Goal: Task Accomplishment & Management: Complete application form

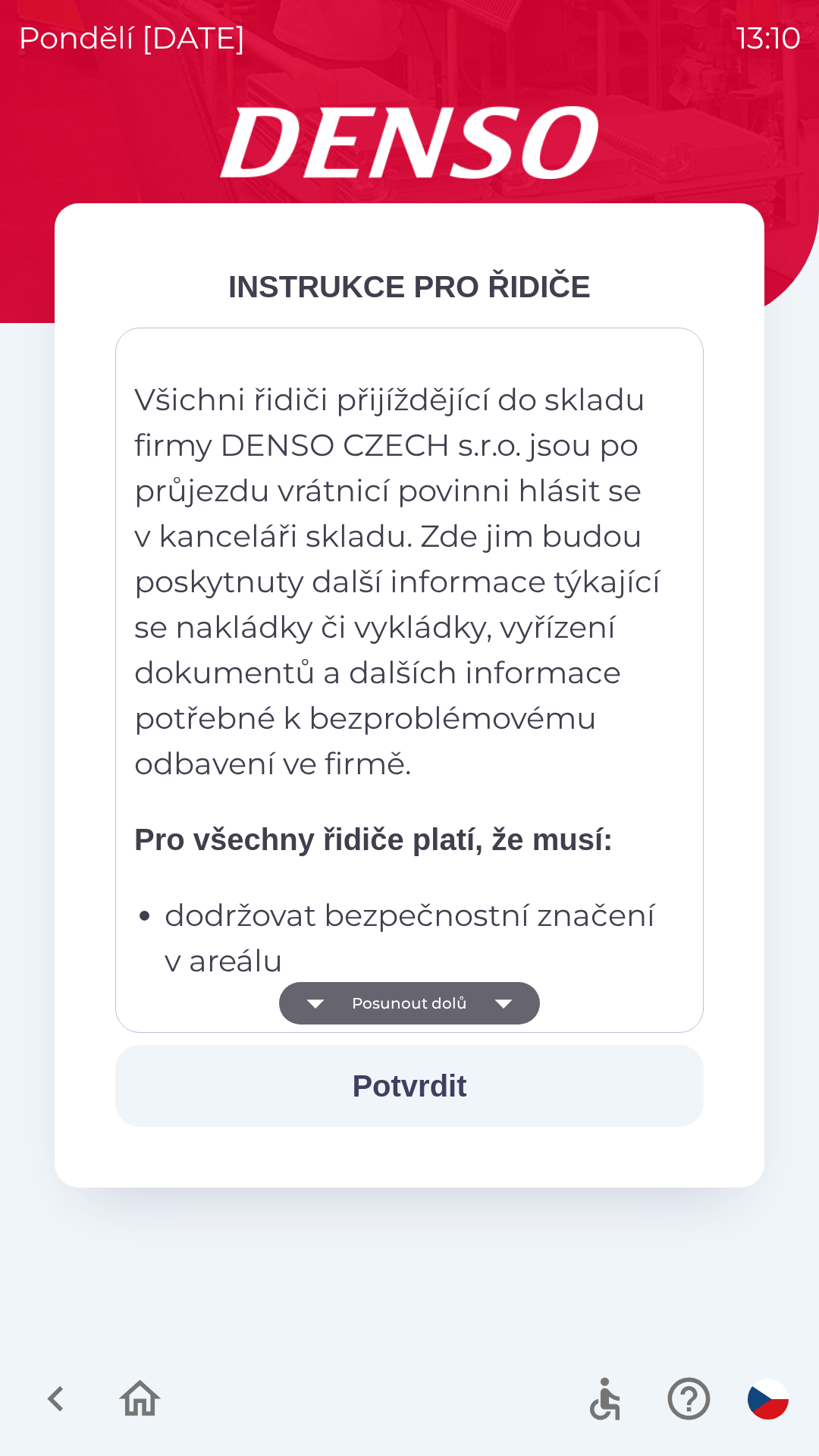
click at [473, 1004] on button "Posunout dolů" at bounding box center [410, 1003] width 261 height 43
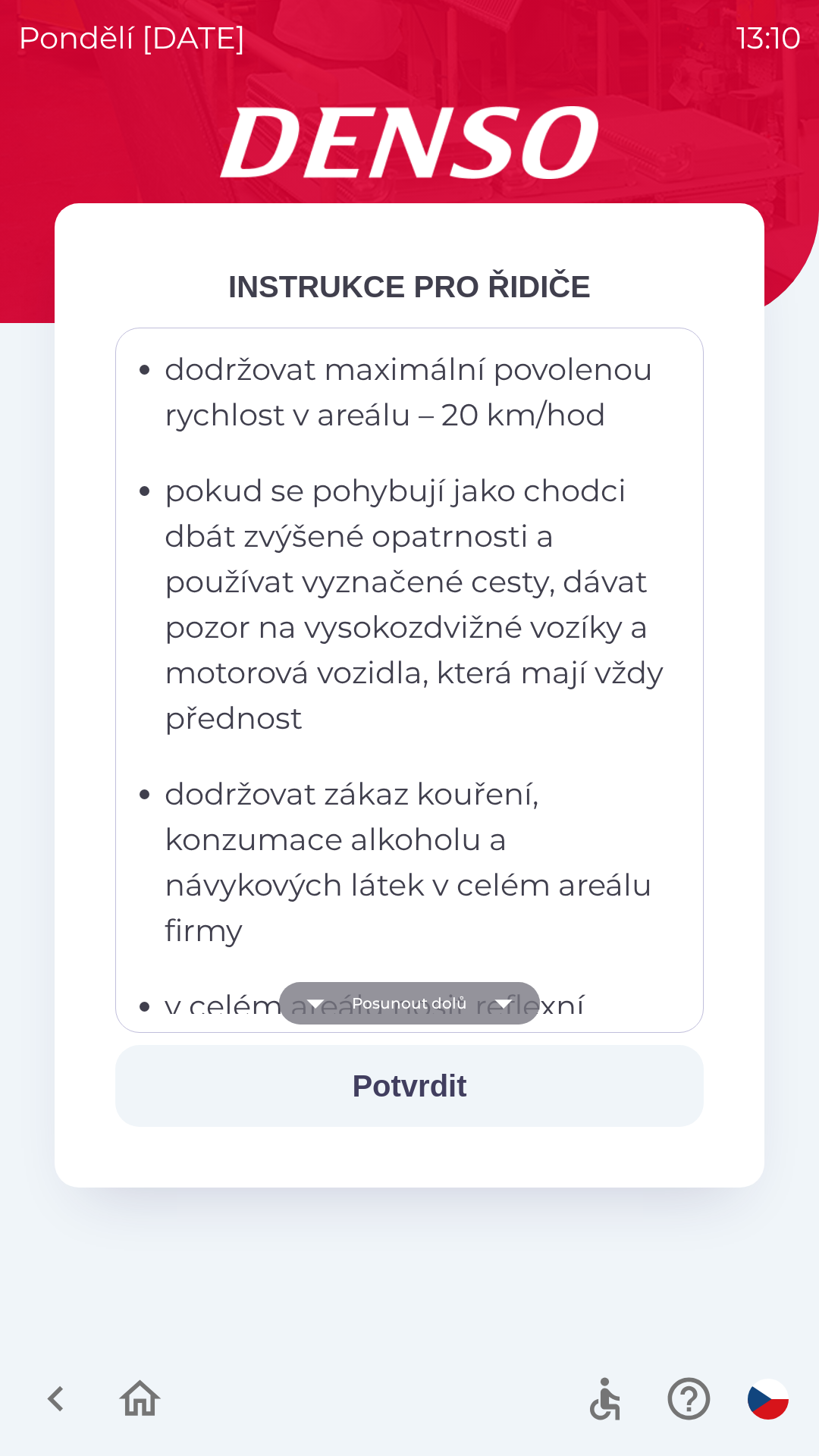
click at [460, 1009] on button "Posunout dolů" at bounding box center [410, 1003] width 261 height 43
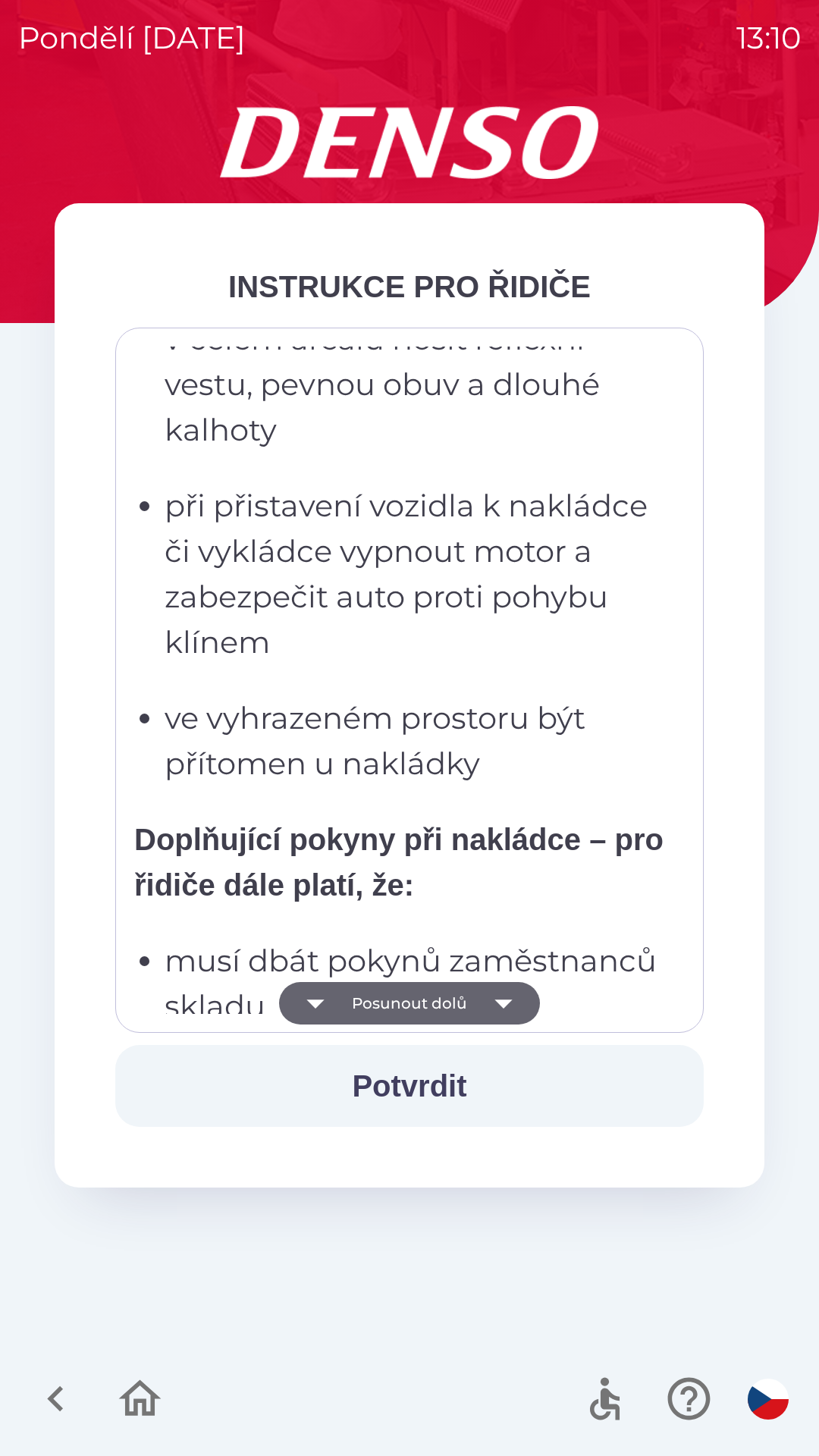
click at [456, 1004] on button "Posunout dolů" at bounding box center [410, 1003] width 261 height 43
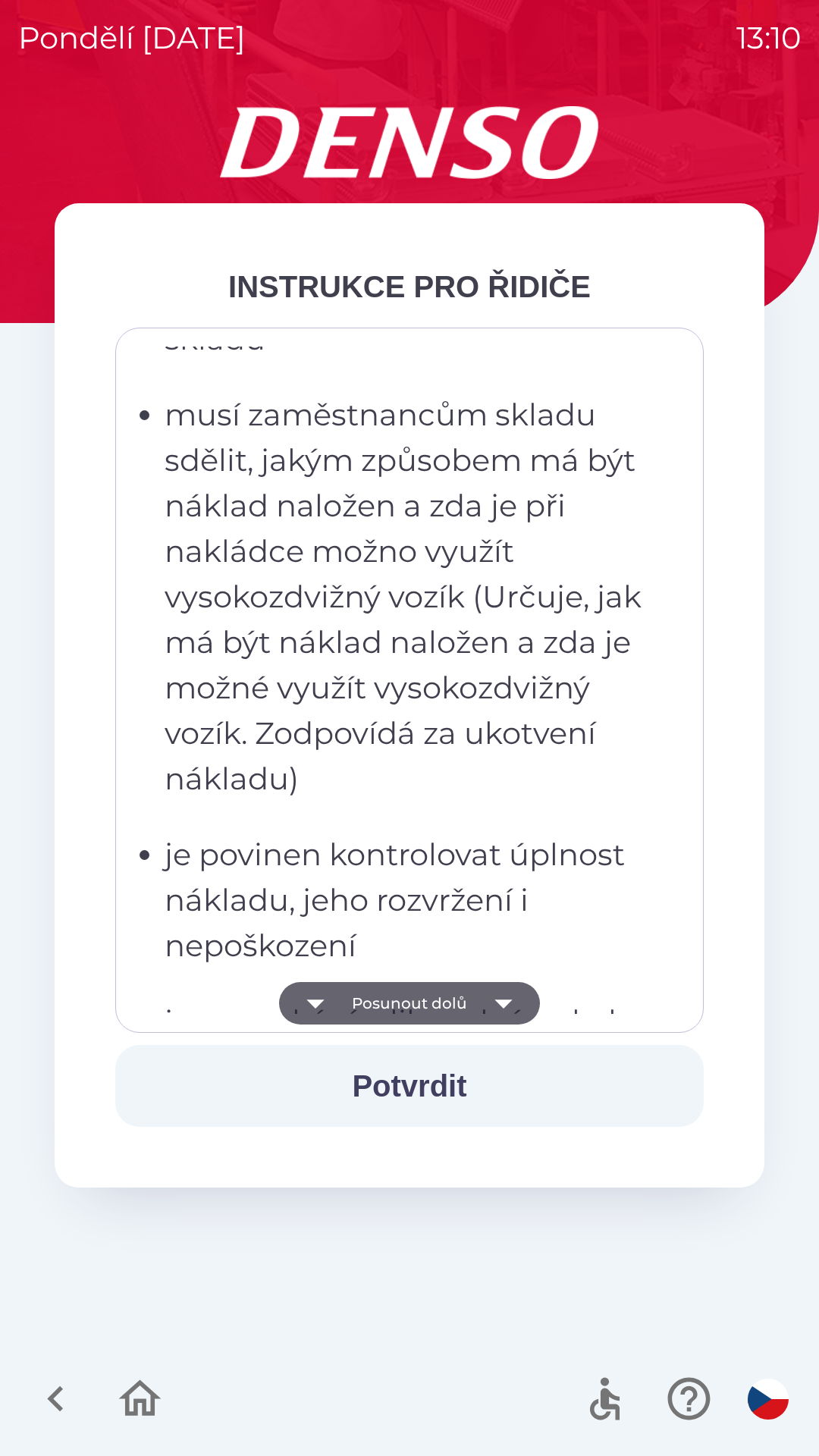
click at [447, 1010] on button "Posunout dolů" at bounding box center [410, 1003] width 261 height 43
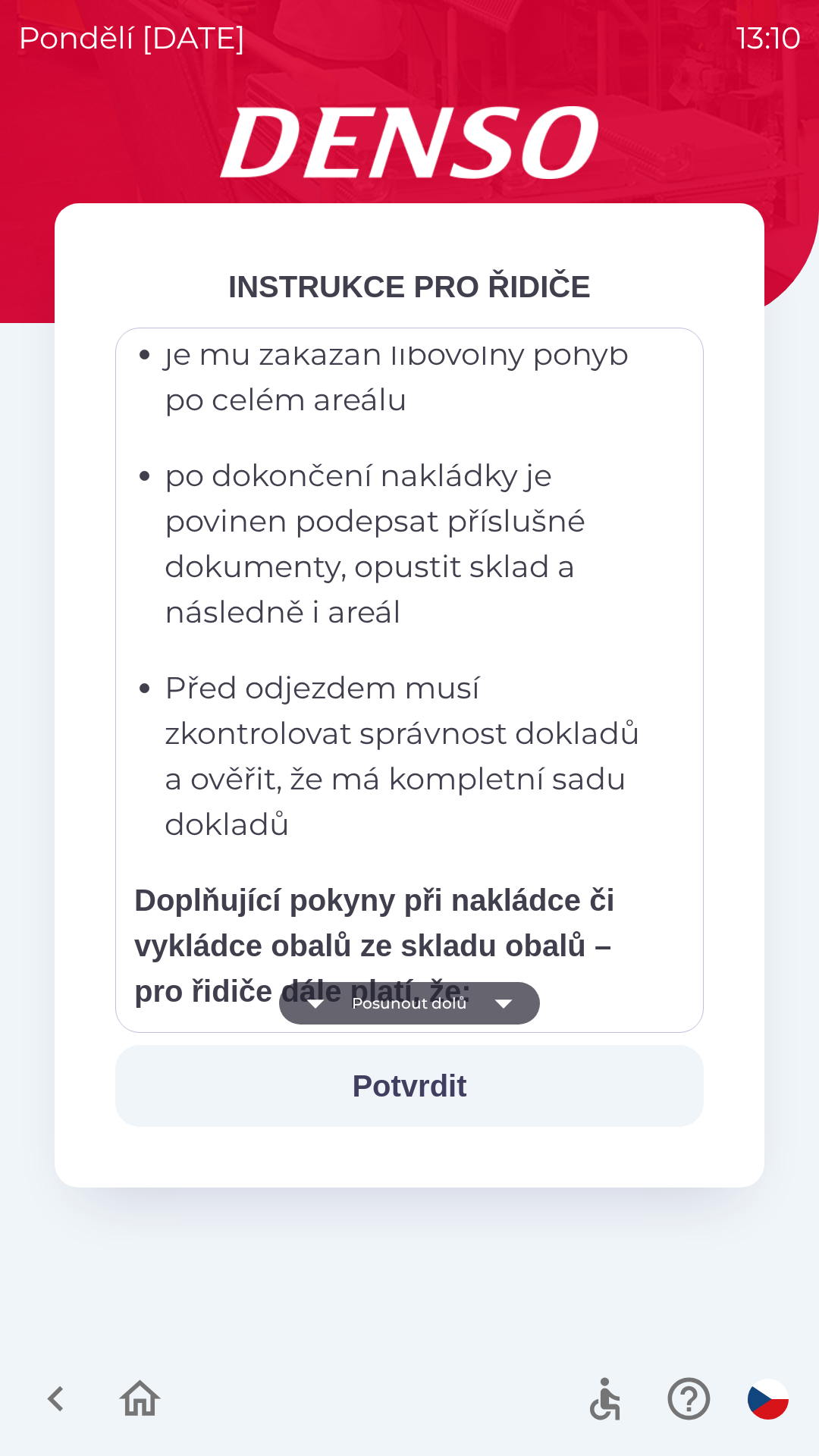
click at [440, 1009] on button "Posunout dolů" at bounding box center [410, 1003] width 261 height 43
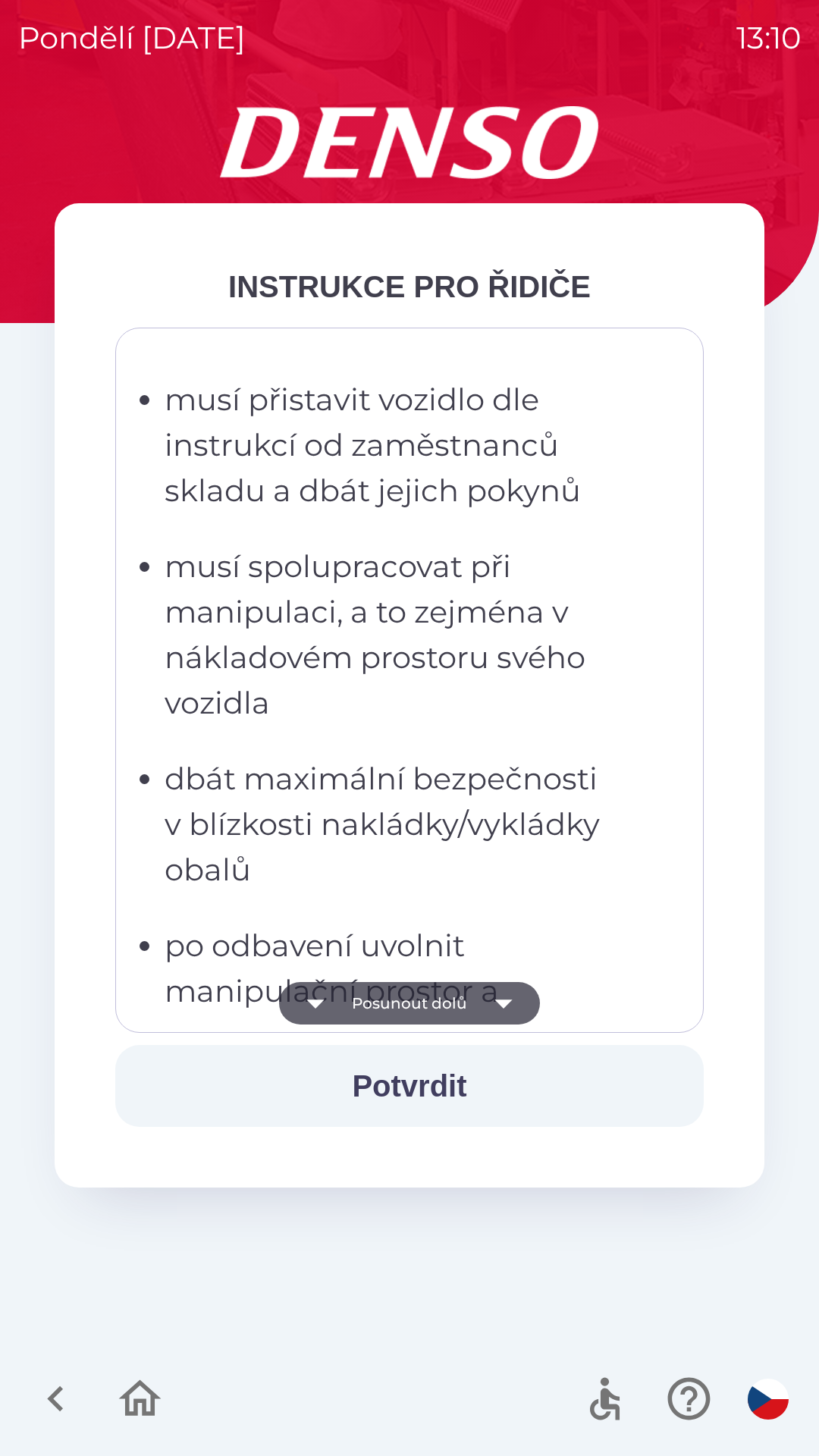
click at [439, 1008] on button "Posunout dolů" at bounding box center [410, 1003] width 261 height 43
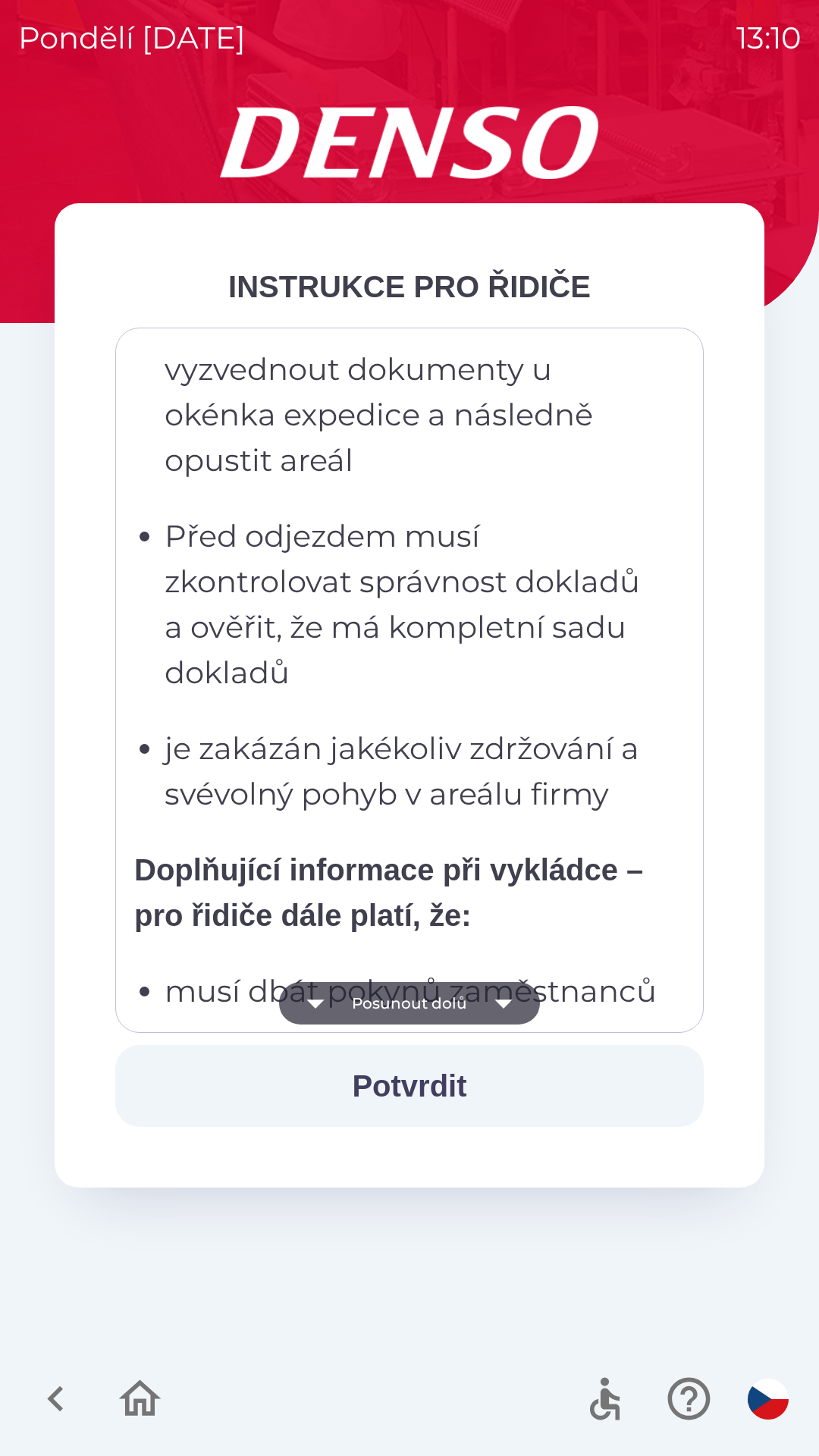
click at [432, 1007] on button "Posunout dolů" at bounding box center [410, 1003] width 261 height 43
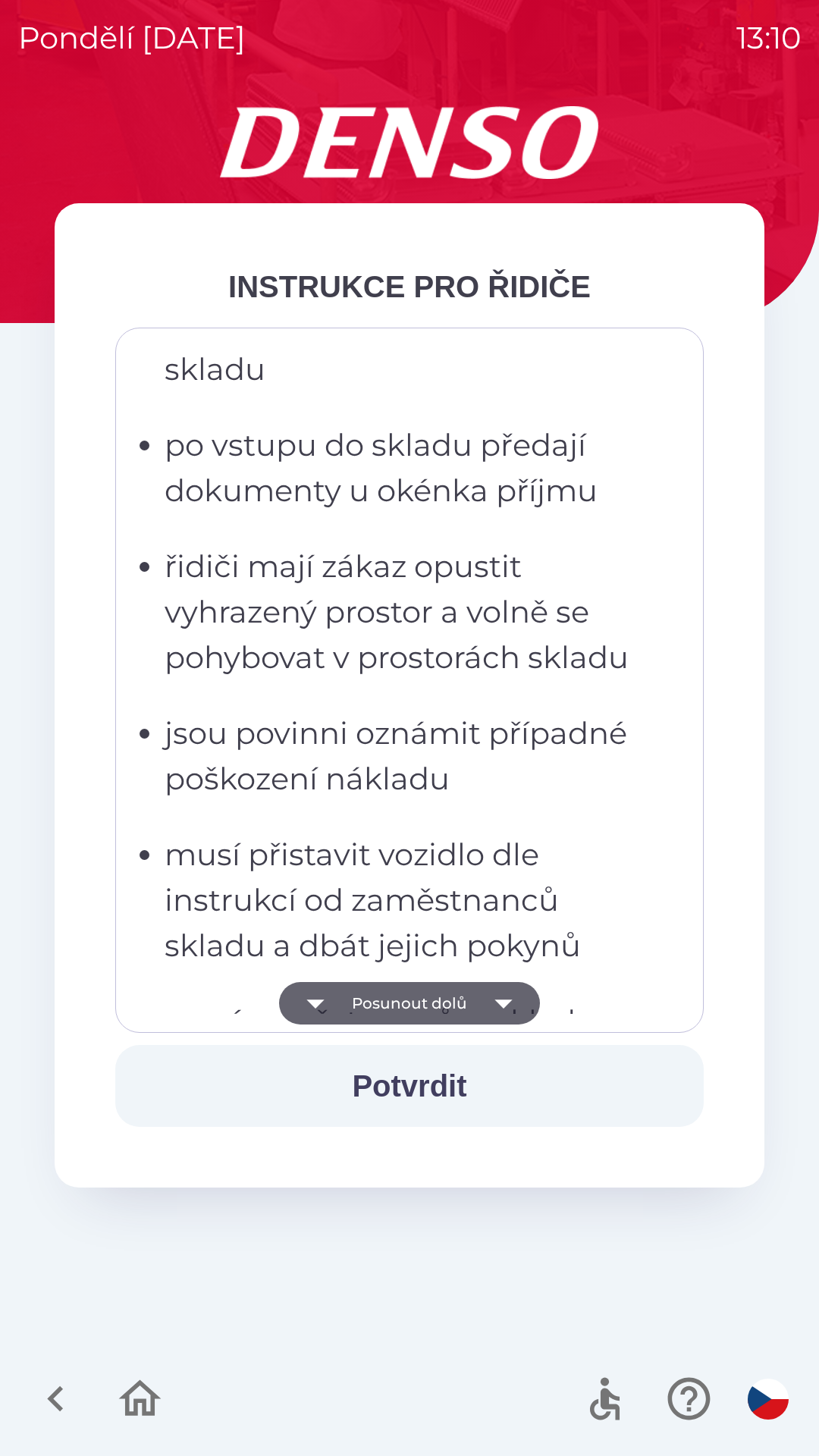
click at [436, 1005] on button "Posunout dolů" at bounding box center [410, 1003] width 261 height 43
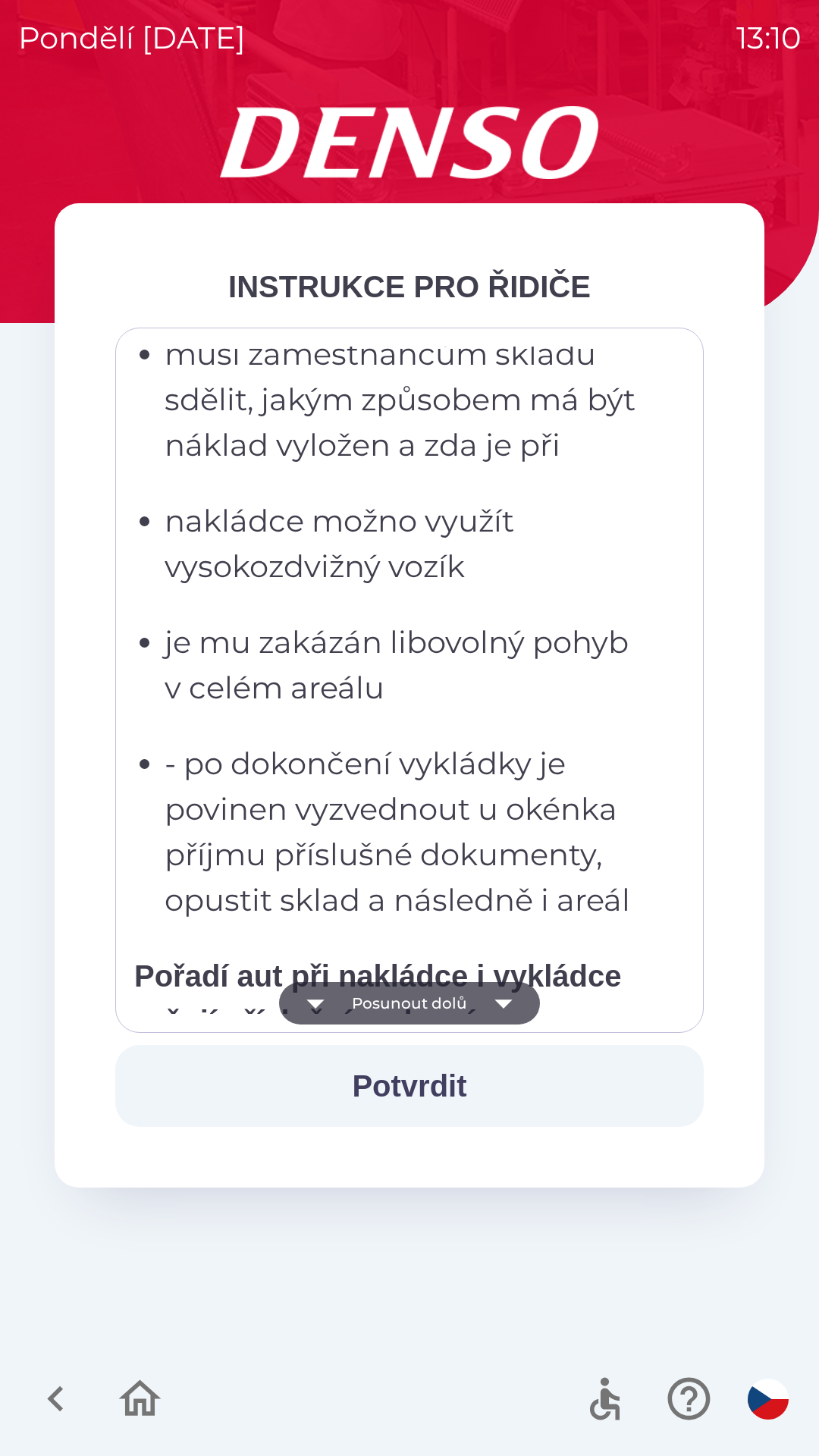
click at [431, 1005] on button "Posunout dolů" at bounding box center [410, 1003] width 261 height 43
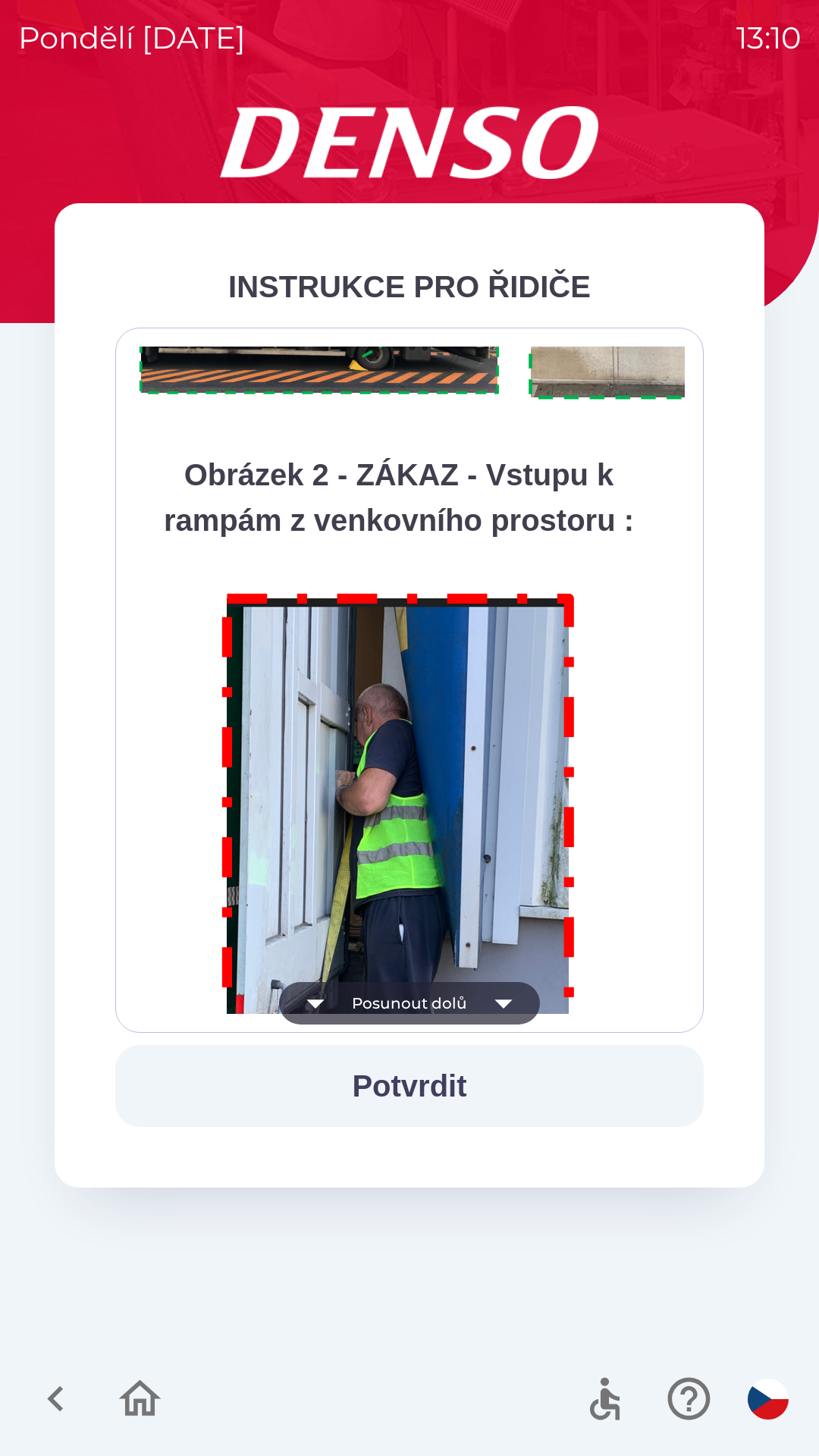
scroll to position [8222, 0]
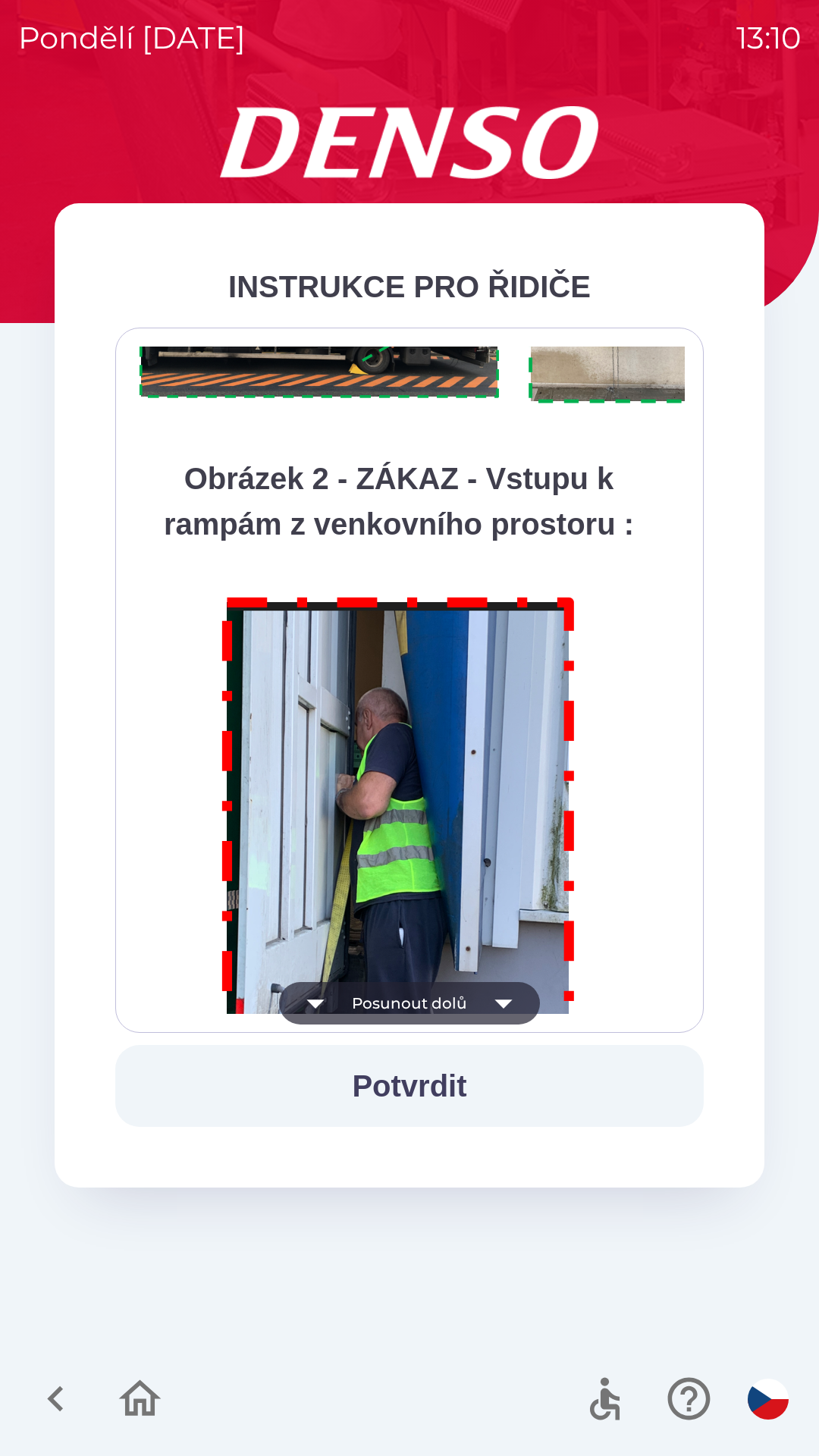
click at [473, 1079] on button "Potvrdit" at bounding box center [410, 1085] width 589 height 82
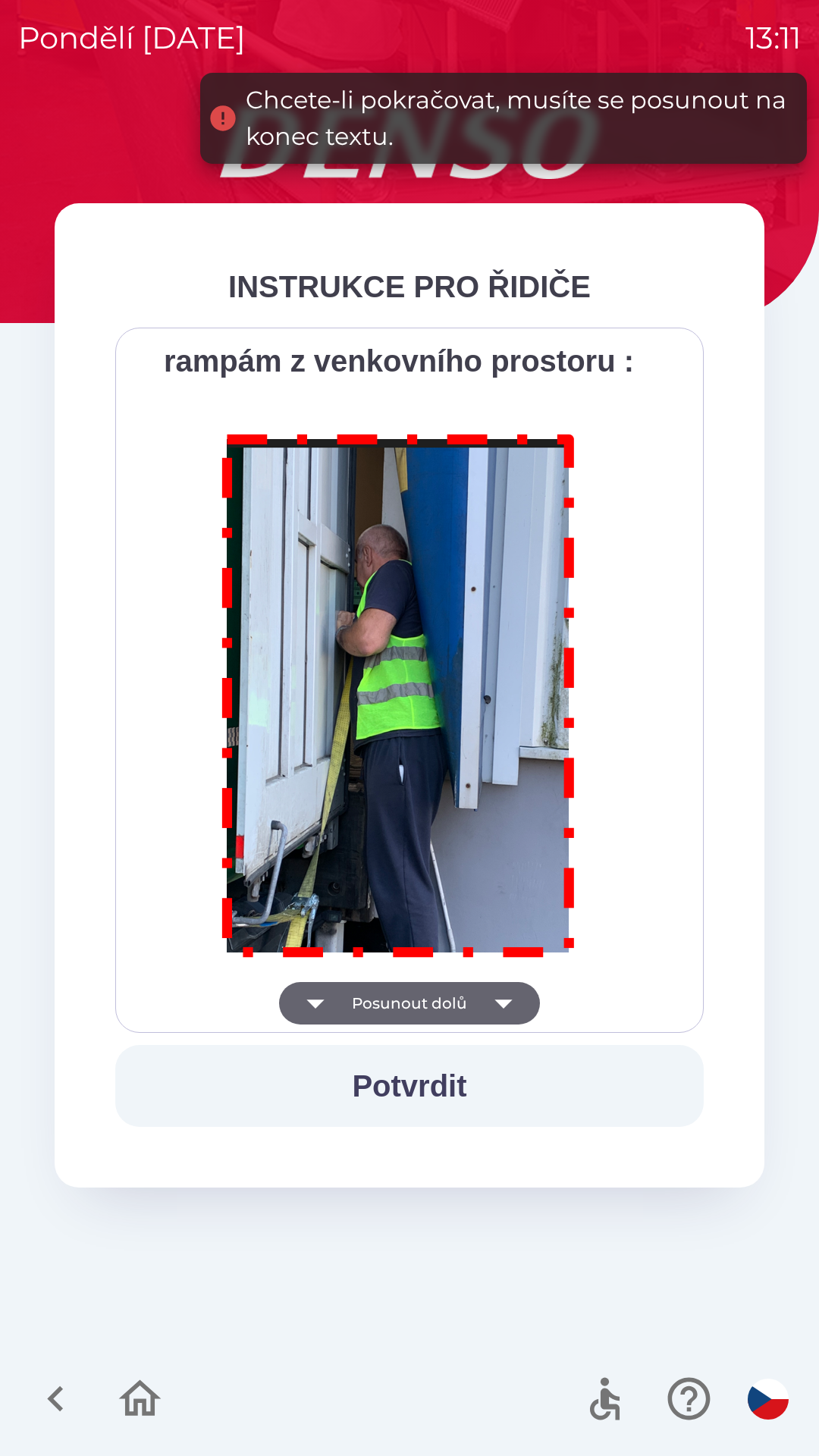
scroll to position [8521, 0]
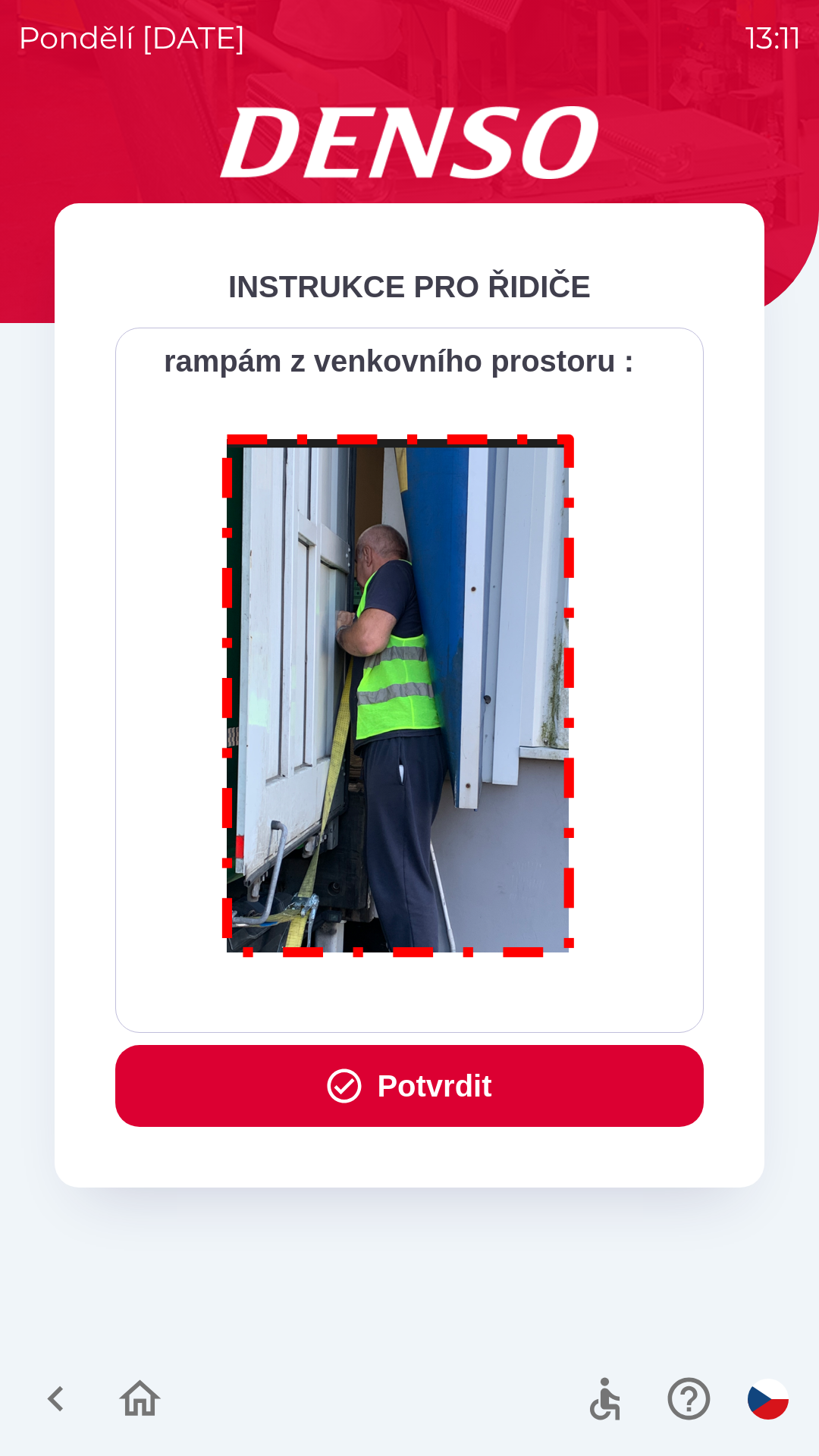
click at [489, 1095] on button "Potvrdit" at bounding box center [410, 1085] width 589 height 82
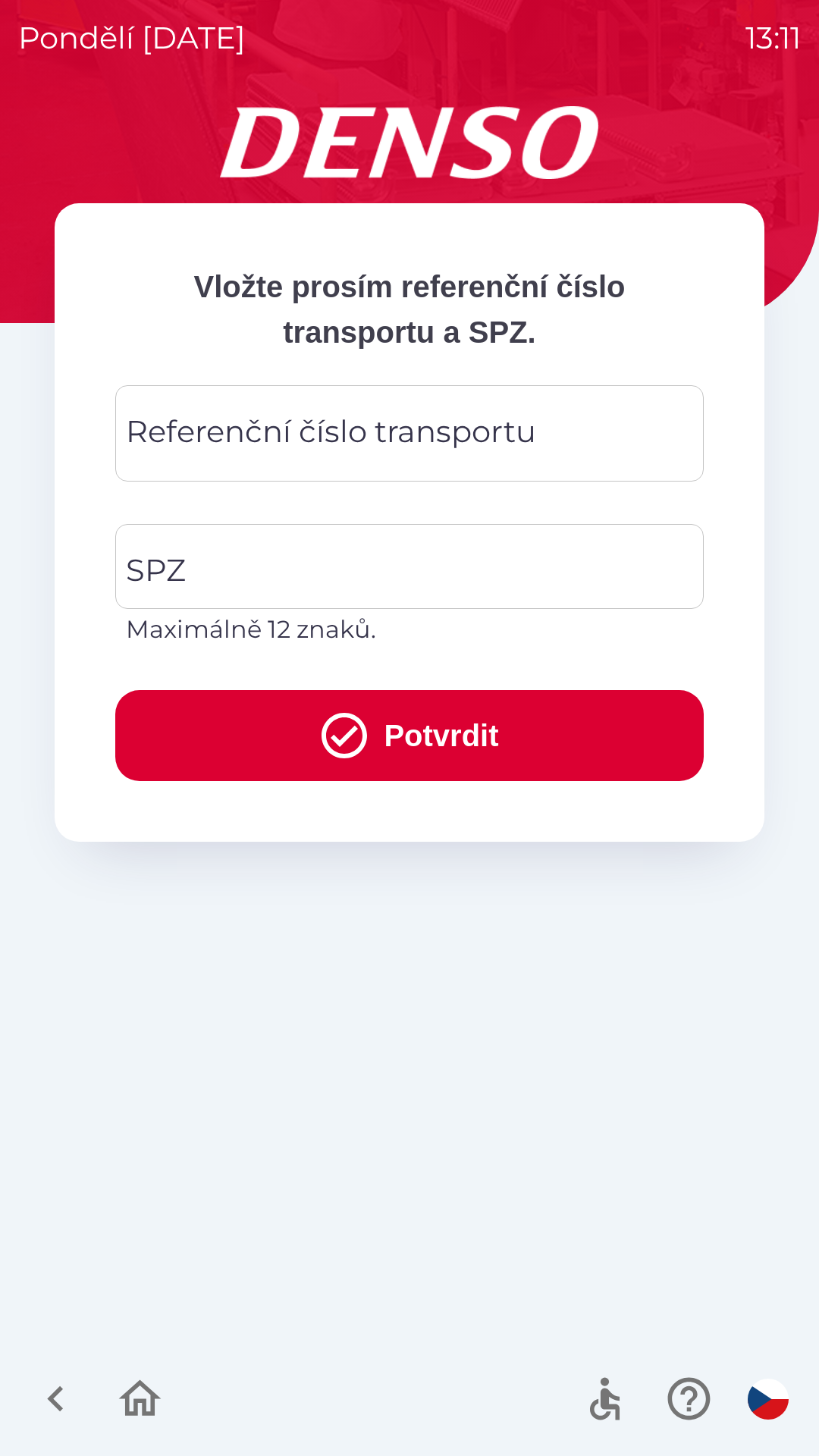
click at [422, 439] on div "Referenční číslo transportu Referenční číslo transportu" at bounding box center [410, 433] width 589 height 97
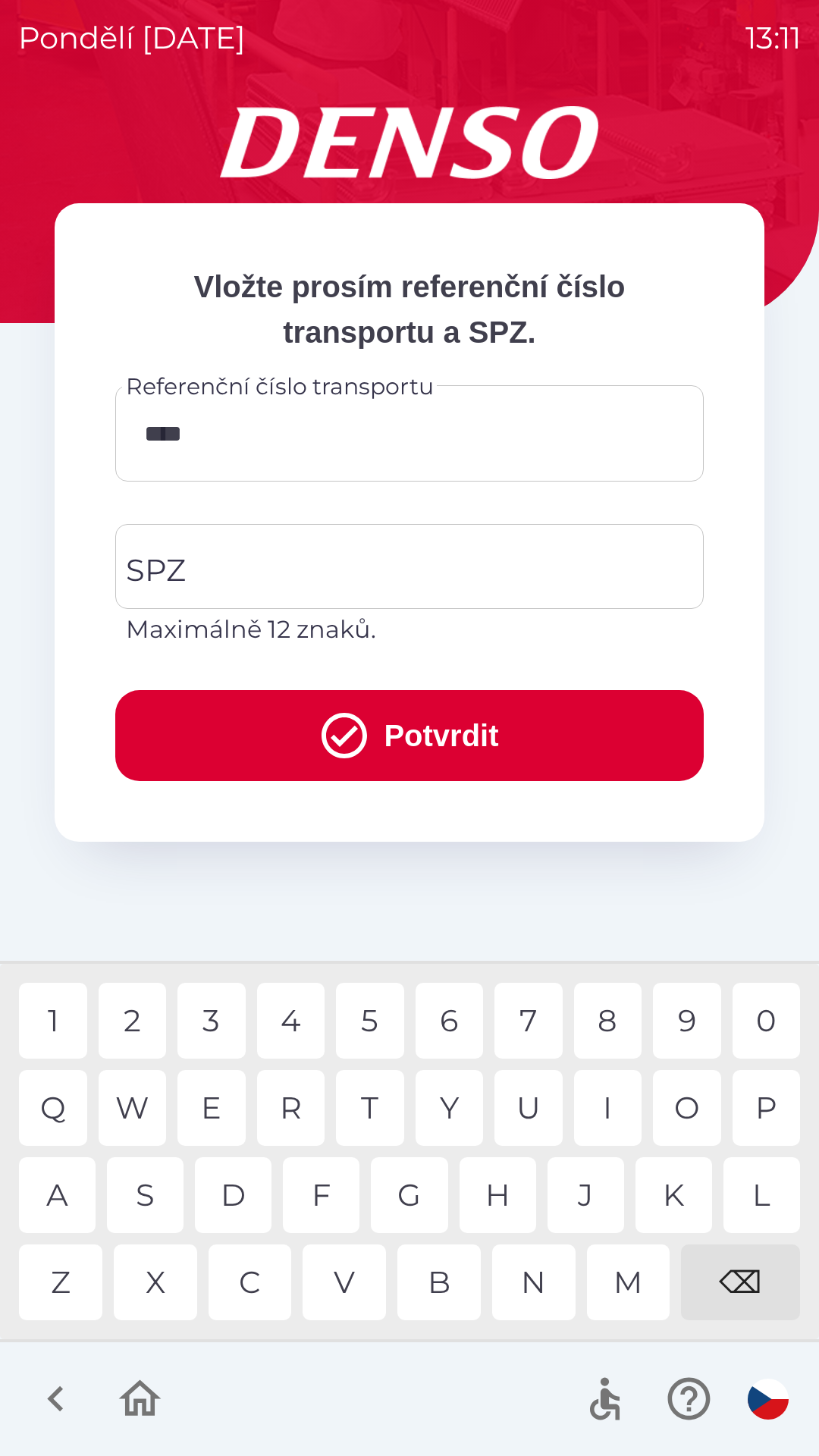
click at [761, 1024] on div "0" at bounding box center [766, 1021] width 68 height 76
type input "******"
click at [308, 1032] on div "4" at bounding box center [291, 1021] width 68 height 76
click at [322, 561] on input "SPZ" at bounding box center [398, 566] width 552 height 71
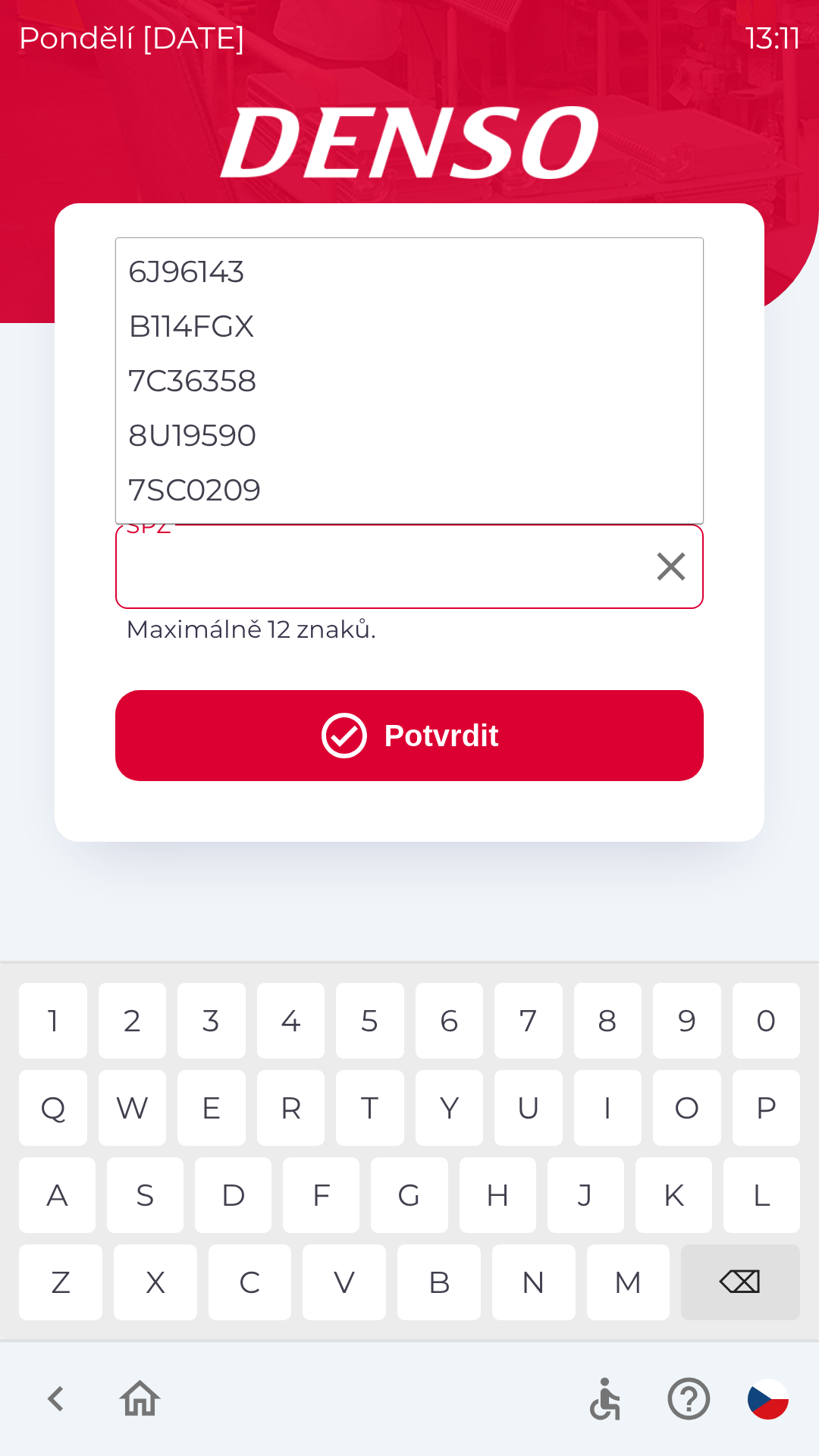
click at [235, 491] on li "7SC0209" at bounding box center [410, 489] width 587 height 55
type input "*******"
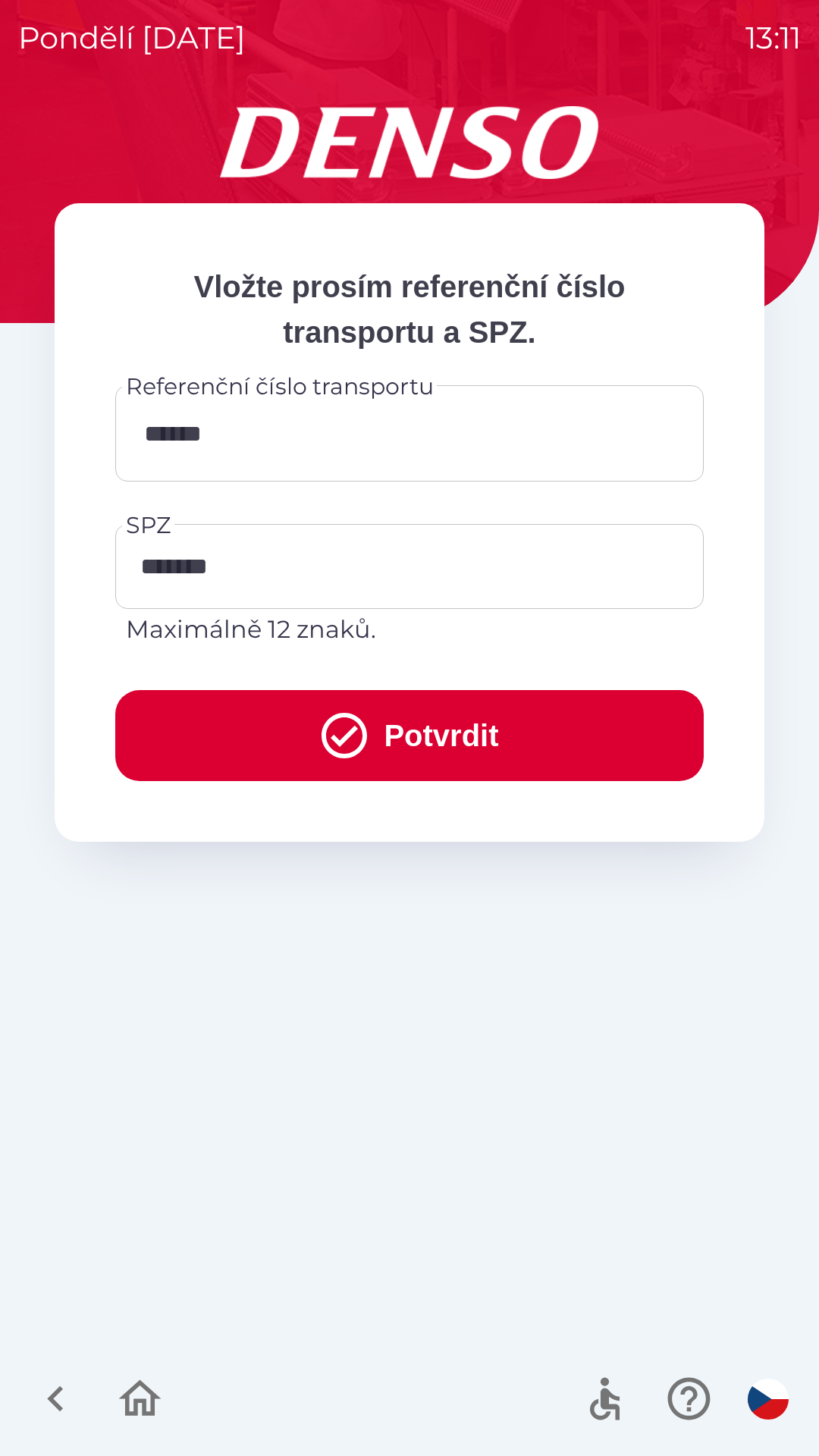
click at [420, 731] on button "Potvrdit" at bounding box center [410, 736] width 589 height 91
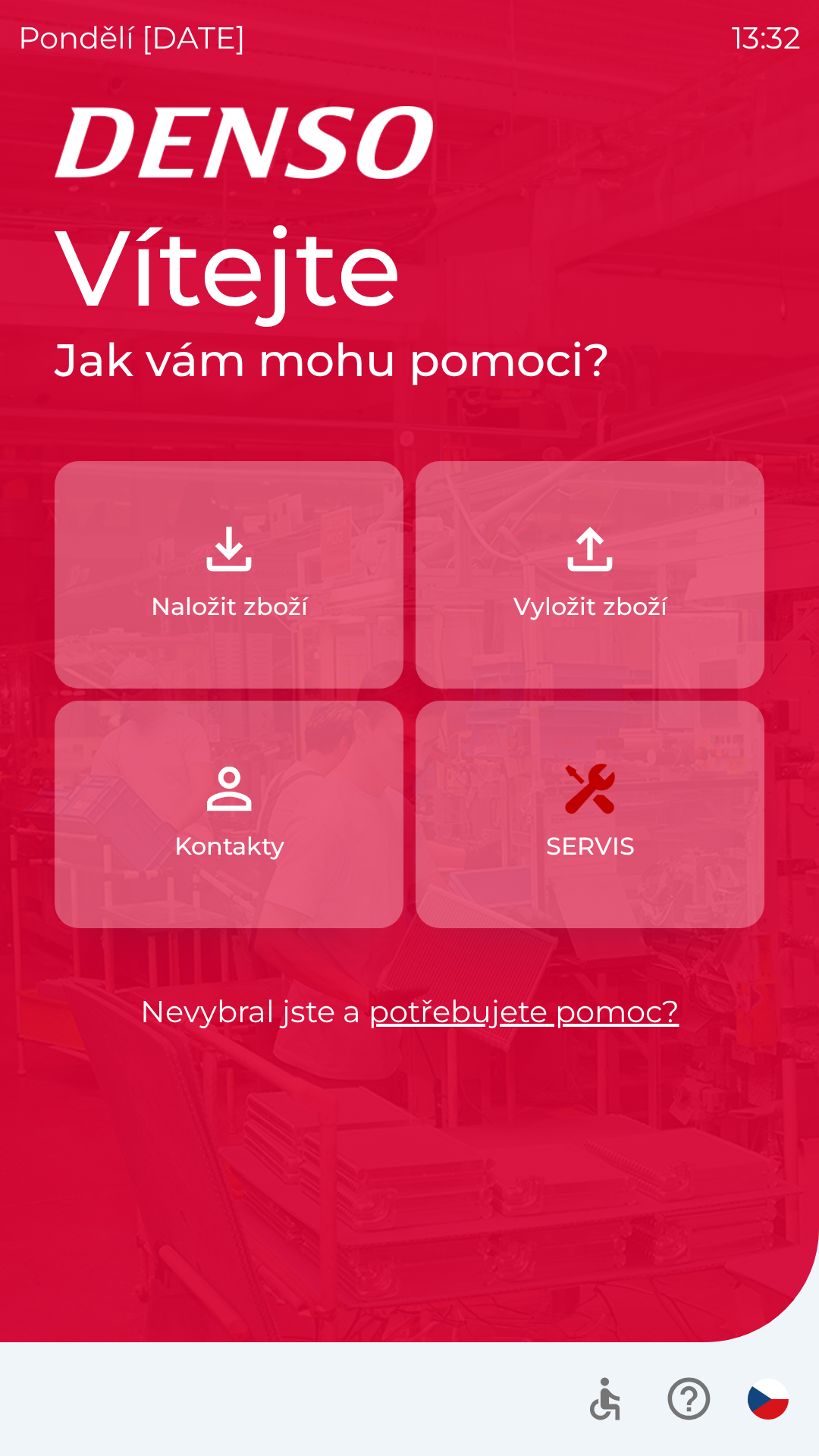
click at [267, 585] on button "Naložit zboží" at bounding box center [229, 574] width 349 height 228
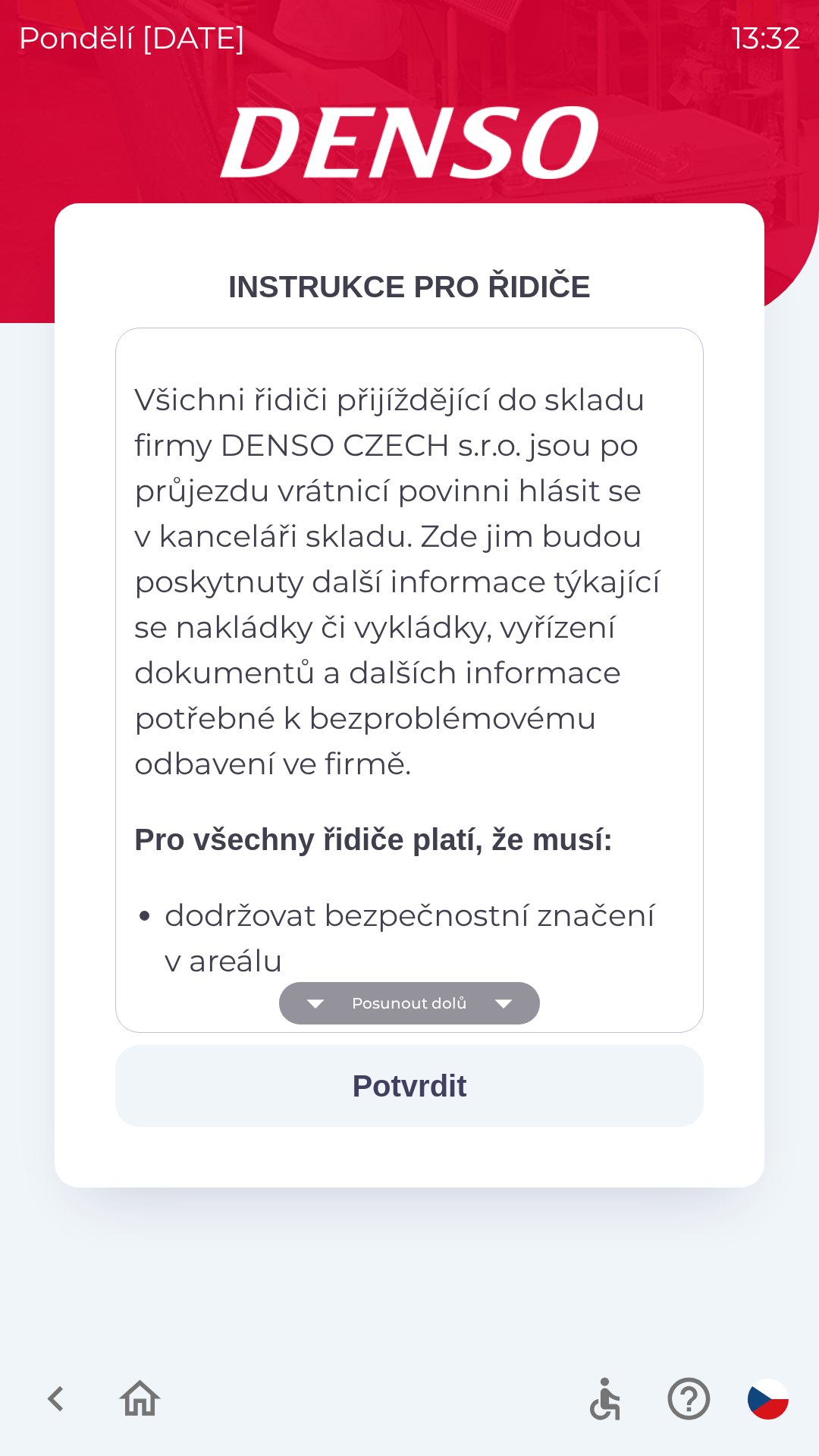
click at [503, 1004] on icon "button" at bounding box center [503, 1004] width 18 height 9
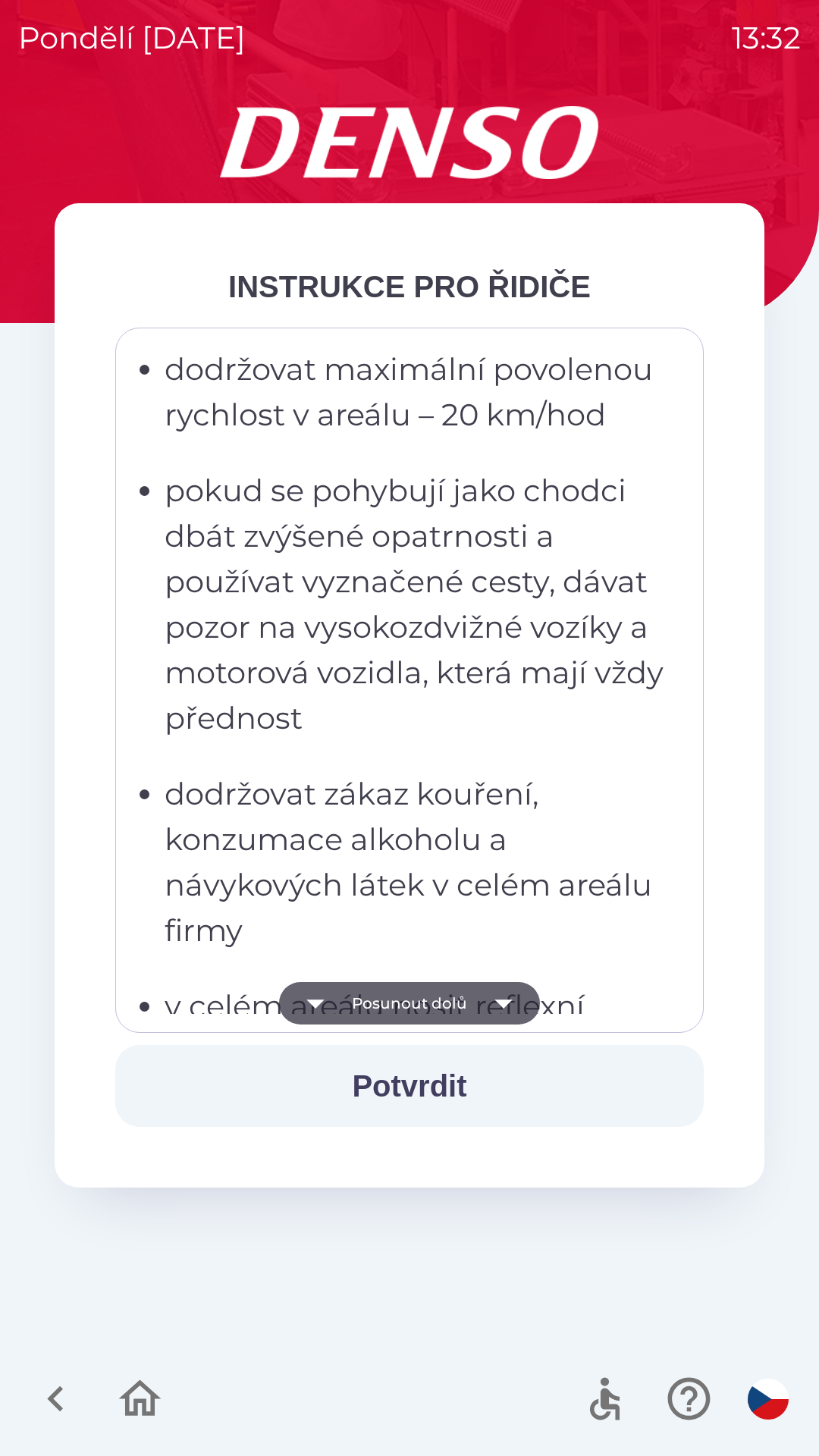
click at [515, 1001] on icon "button" at bounding box center [504, 1003] width 43 height 43
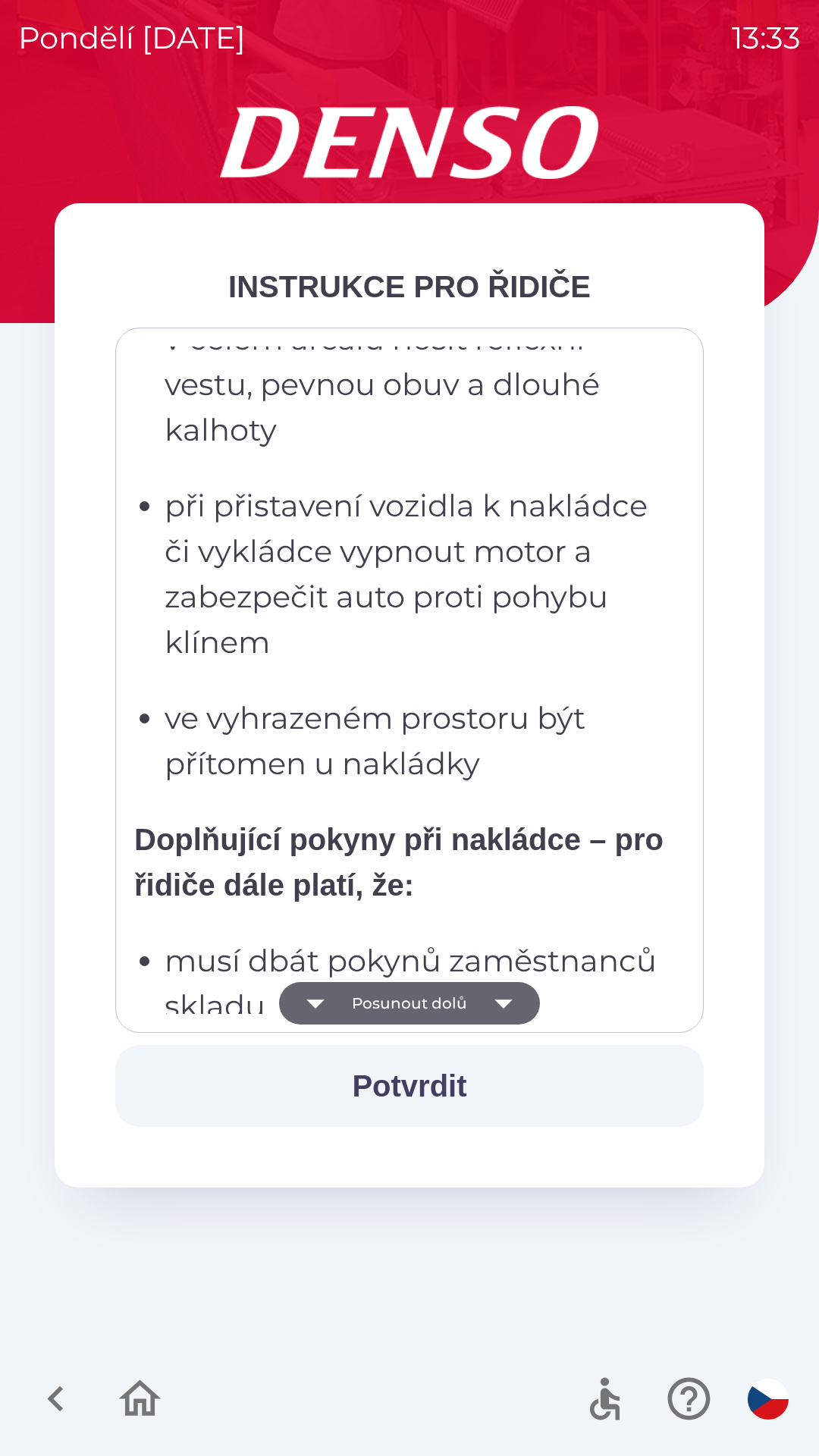
click at [506, 1001] on icon "button" at bounding box center [503, 1004] width 18 height 9
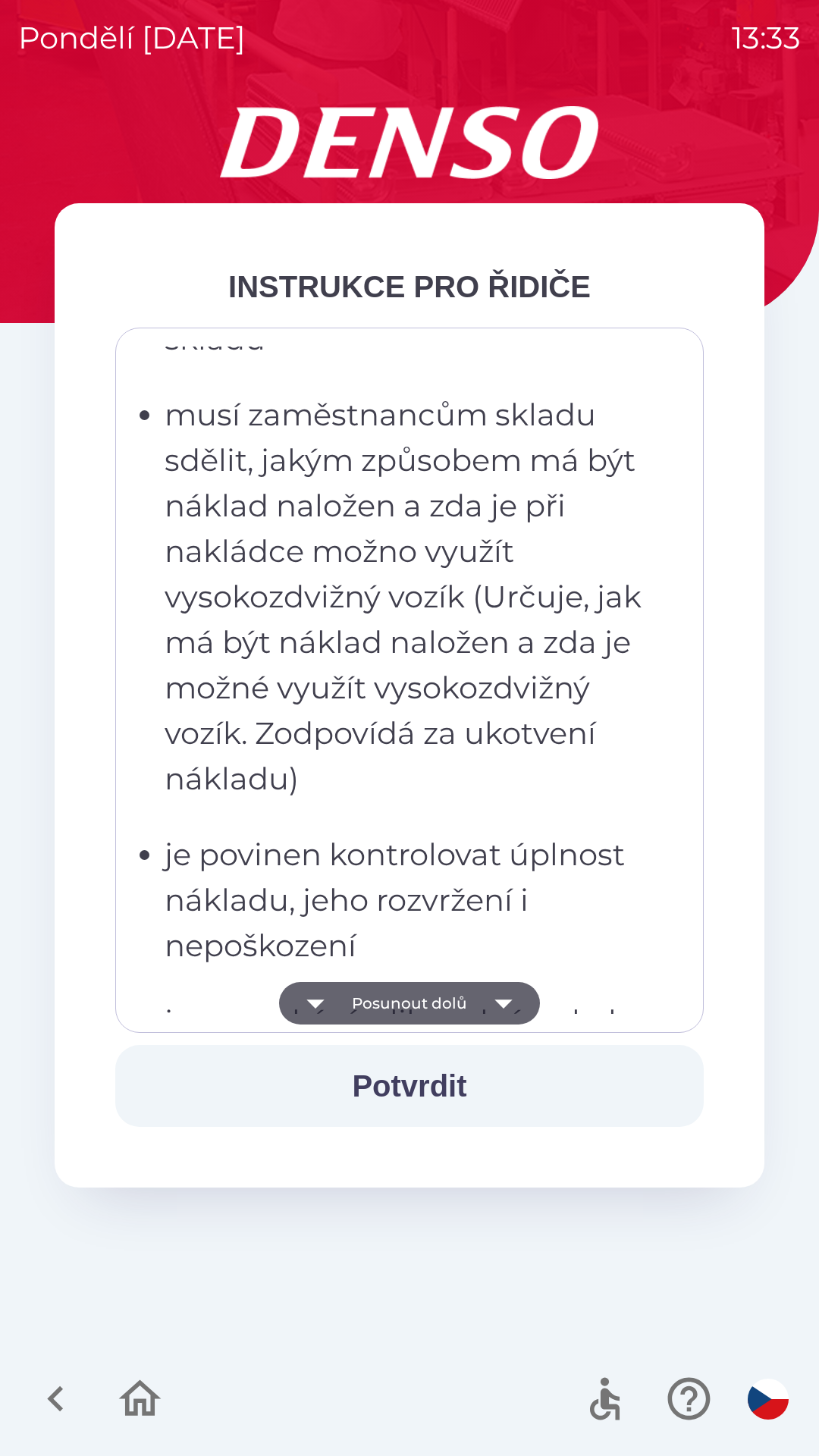
click at [509, 999] on icon "button" at bounding box center [504, 1003] width 43 height 43
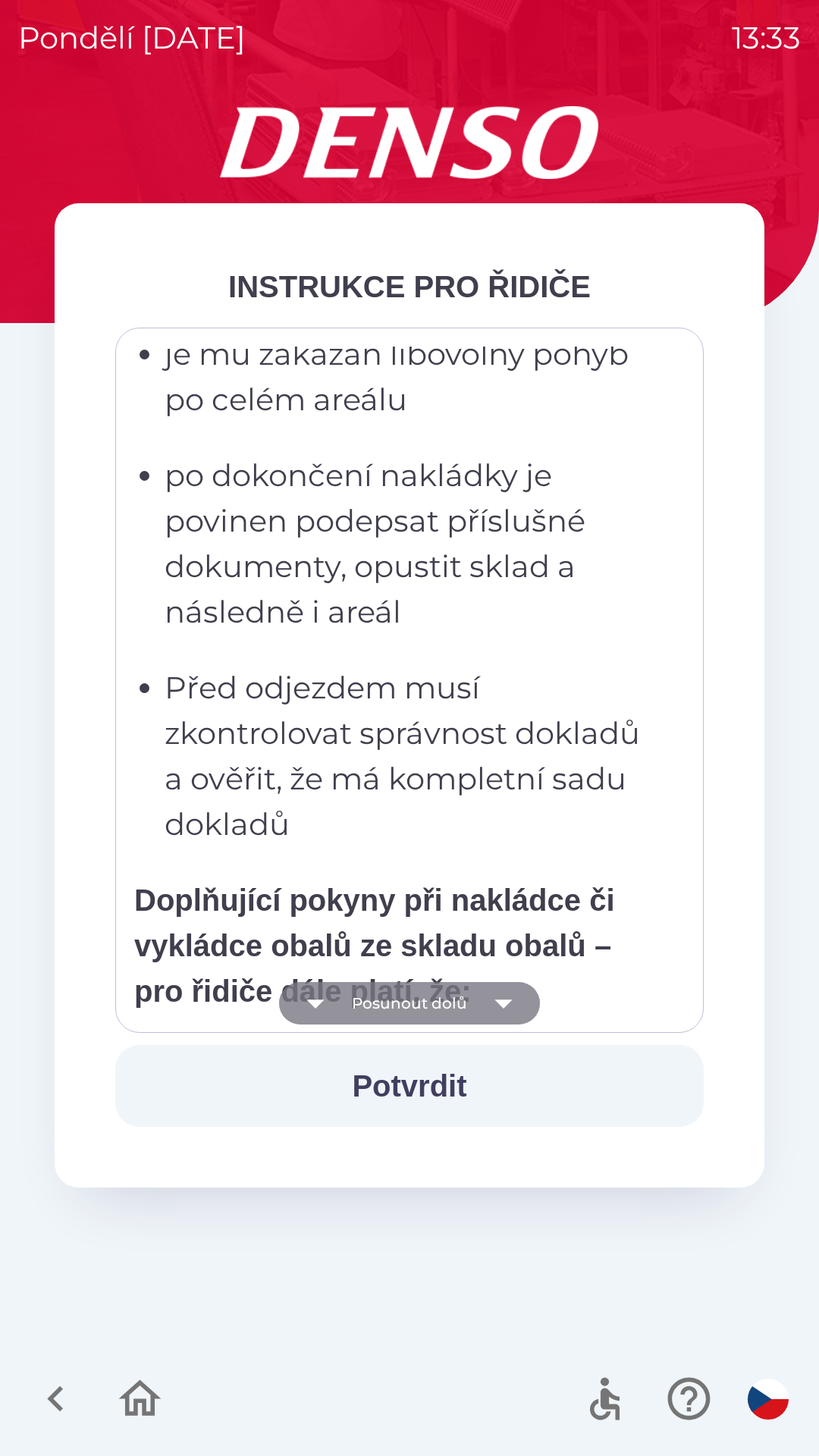
click at [507, 1007] on icon "button" at bounding box center [504, 1003] width 43 height 43
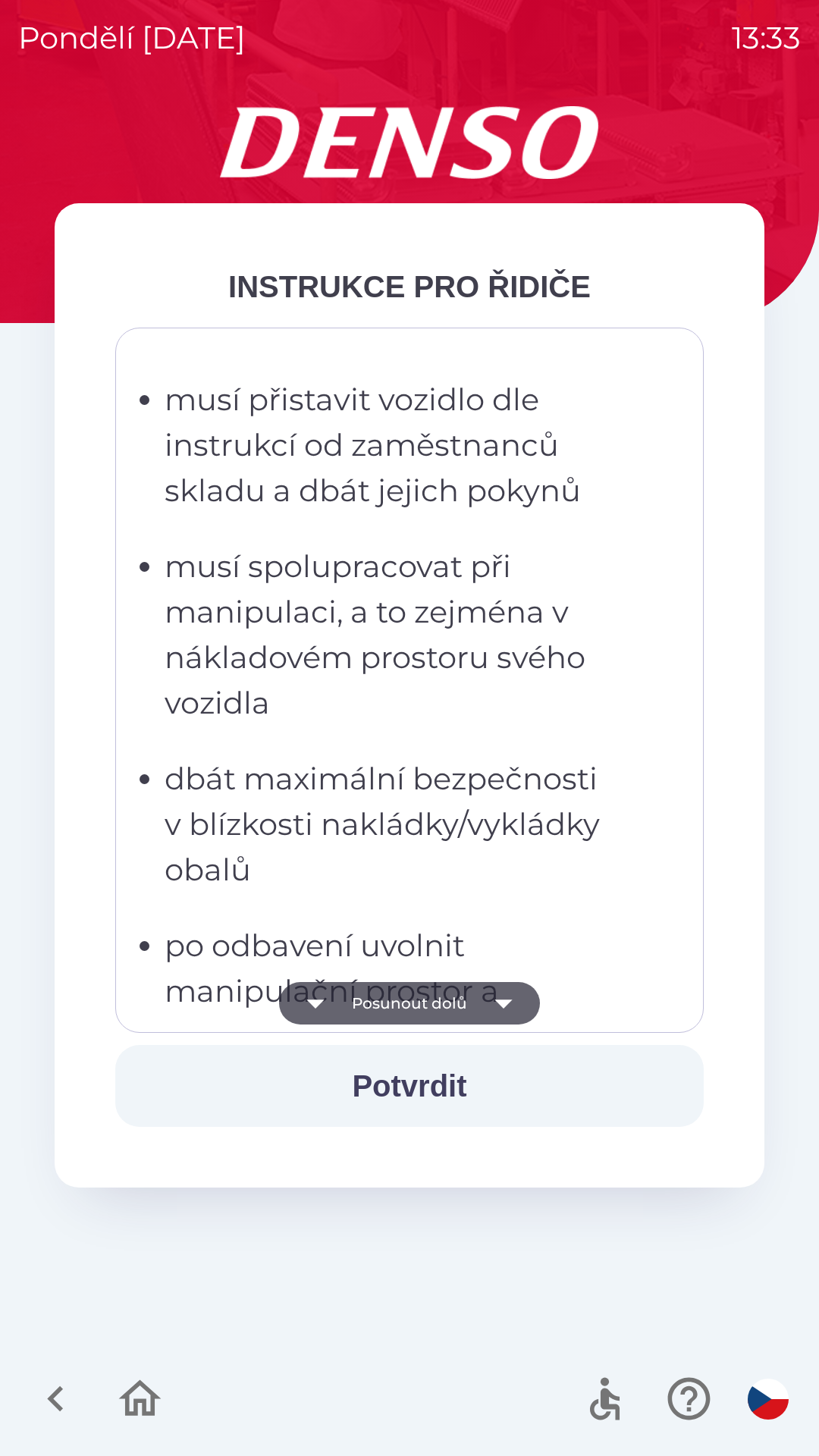
click at [506, 1016] on icon "button" at bounding box center [504, 1003] width 43 height 43
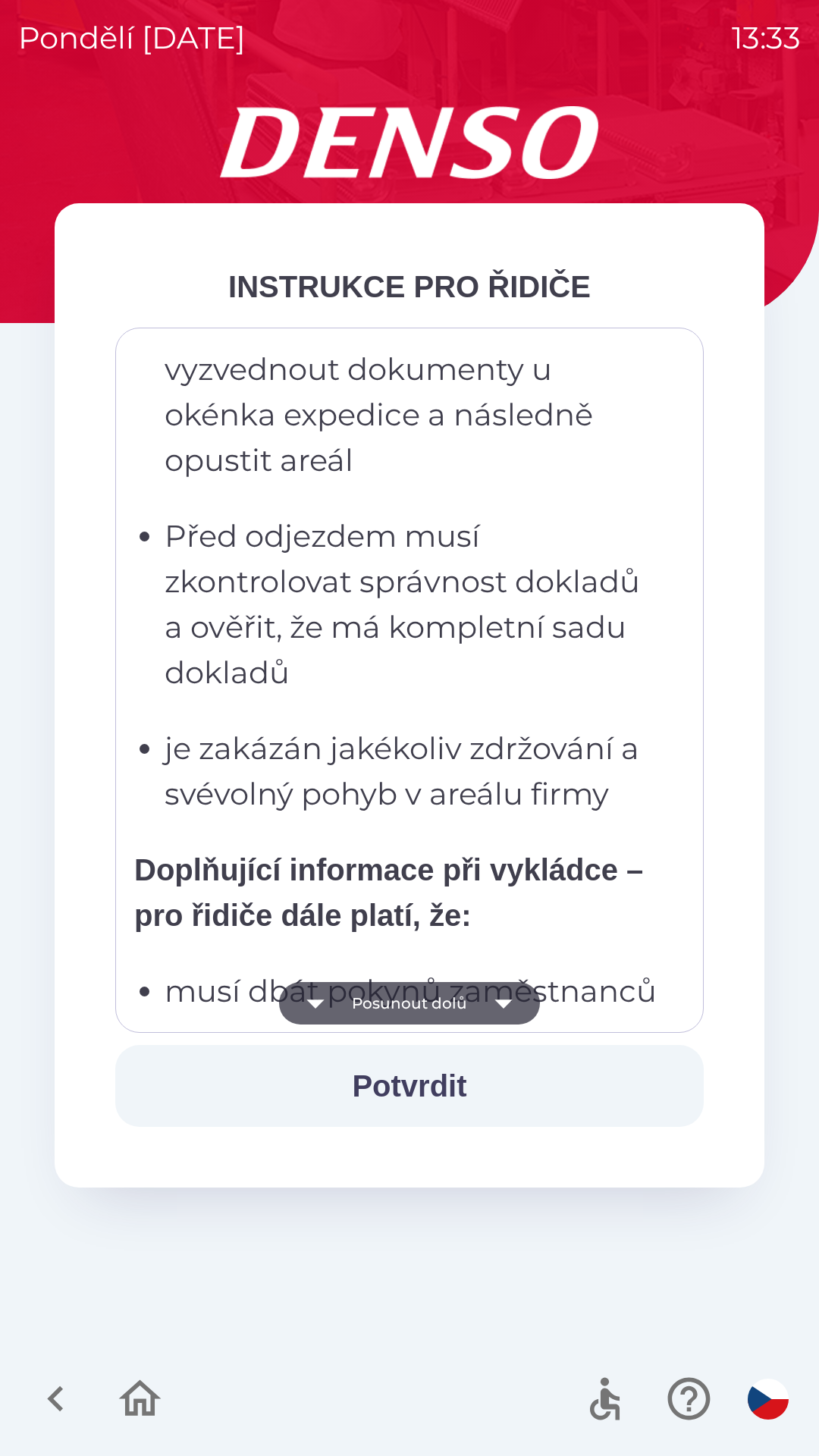
click at [506, 993] on icon "button" at bounding box center [504, 1003] width 43 height 43
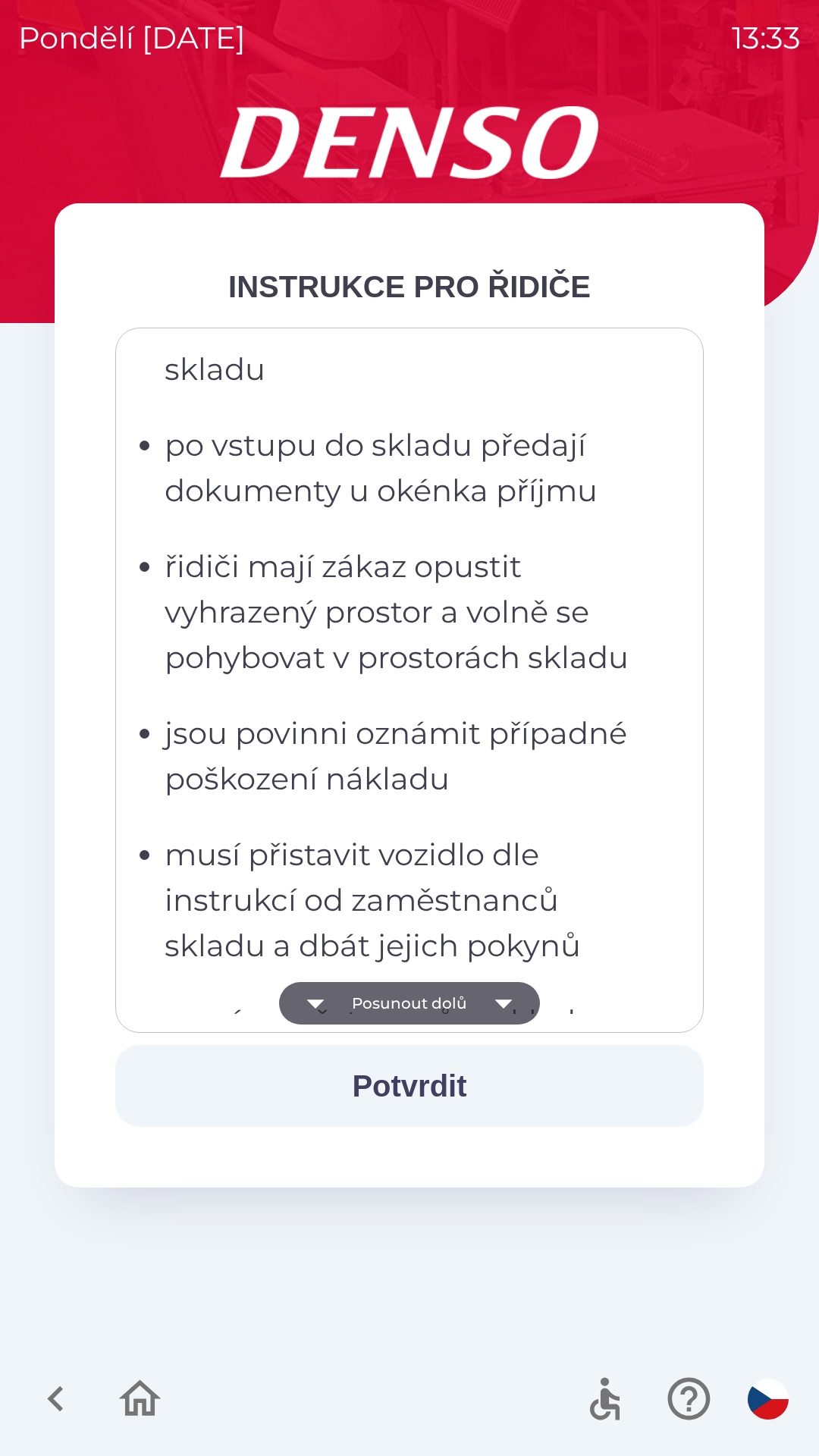
click at [514, 1000] on icon "button" at bounding box center [504, 1003] width 43 height 43
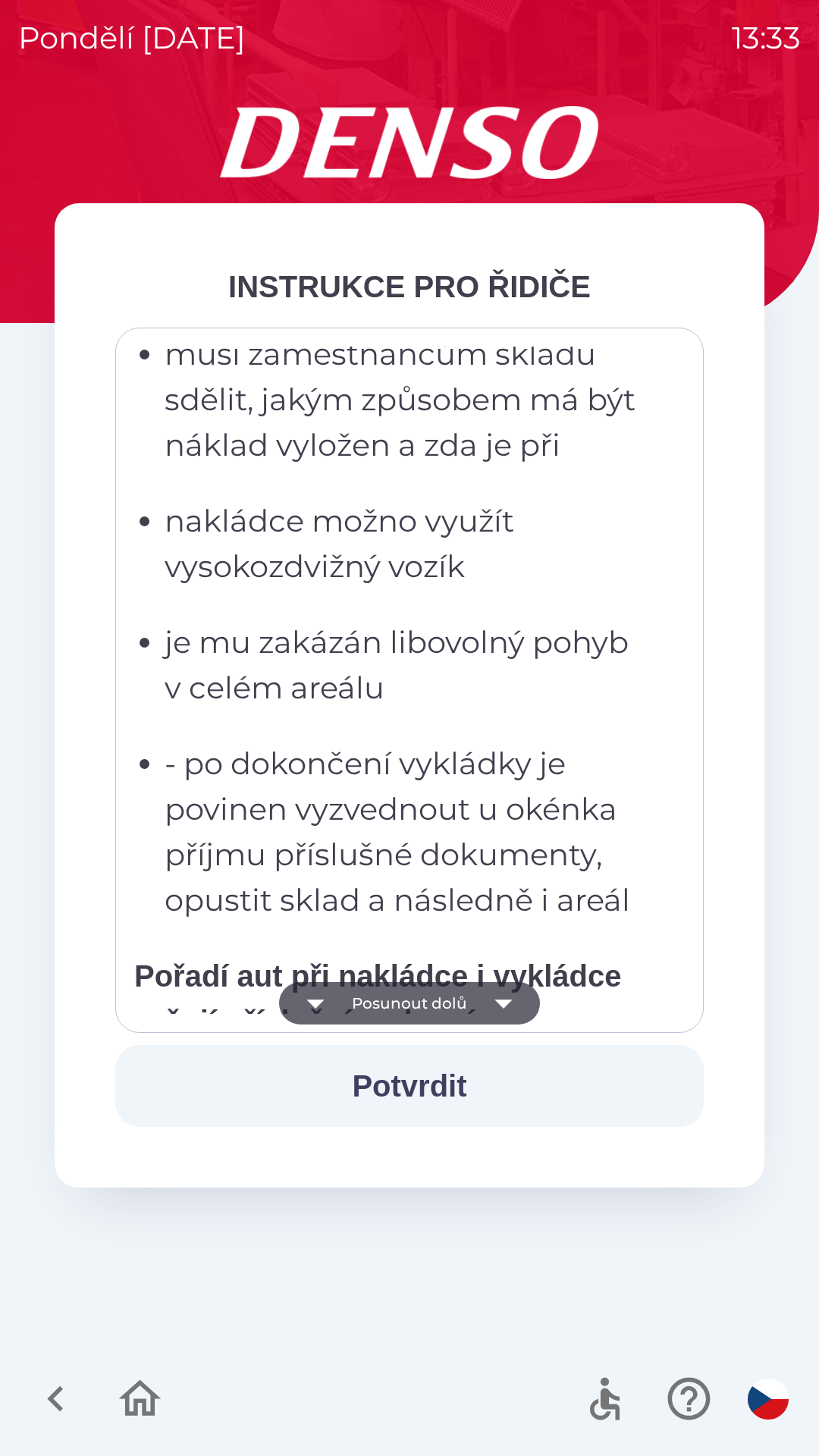
click at [521, 1007] on icon "button" at bounding box center [504, 1003] width 43 height 43
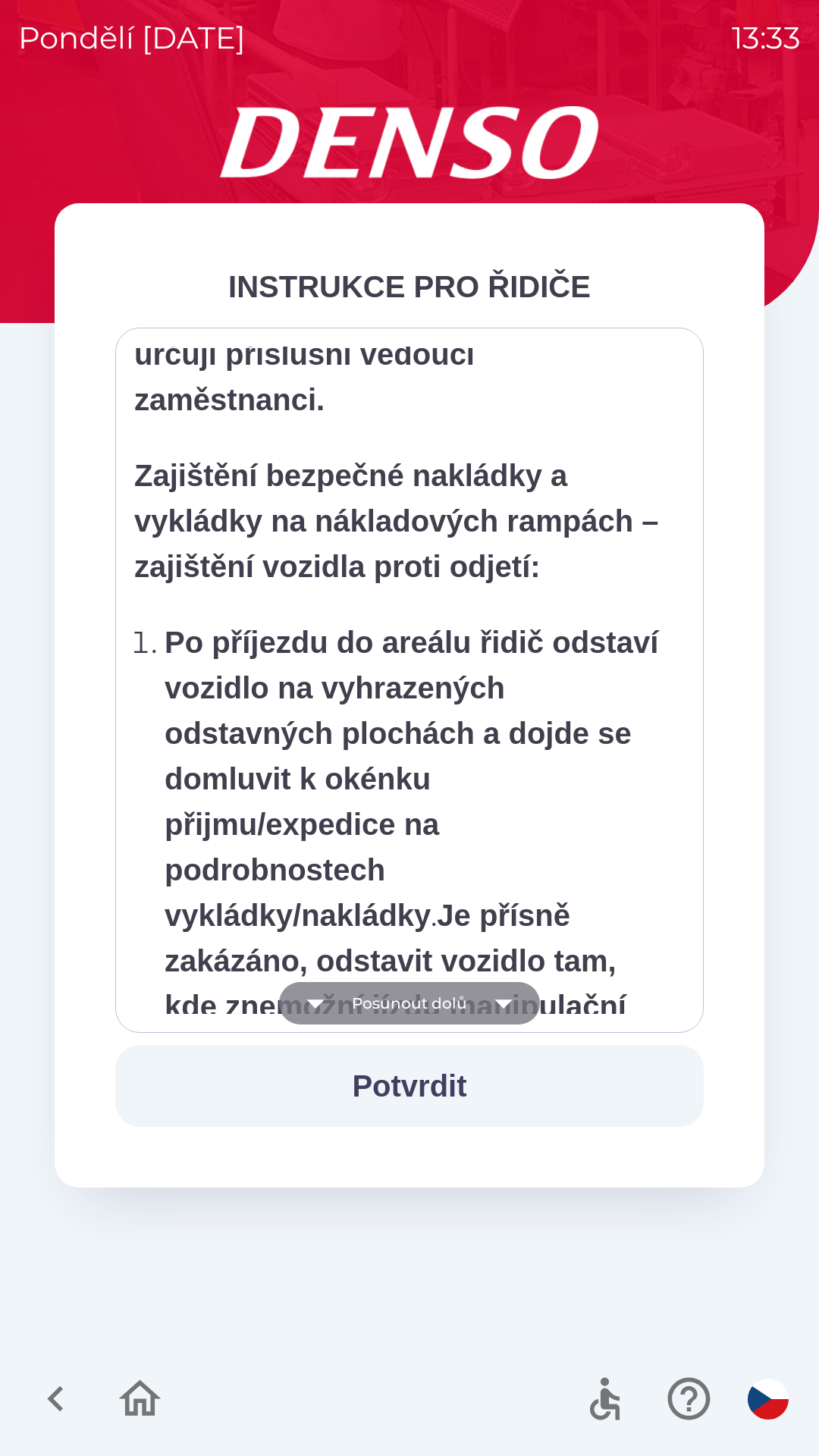
click at [505, 1001] on icon "button" at bounding box center [503, 1004] width 18 height 9
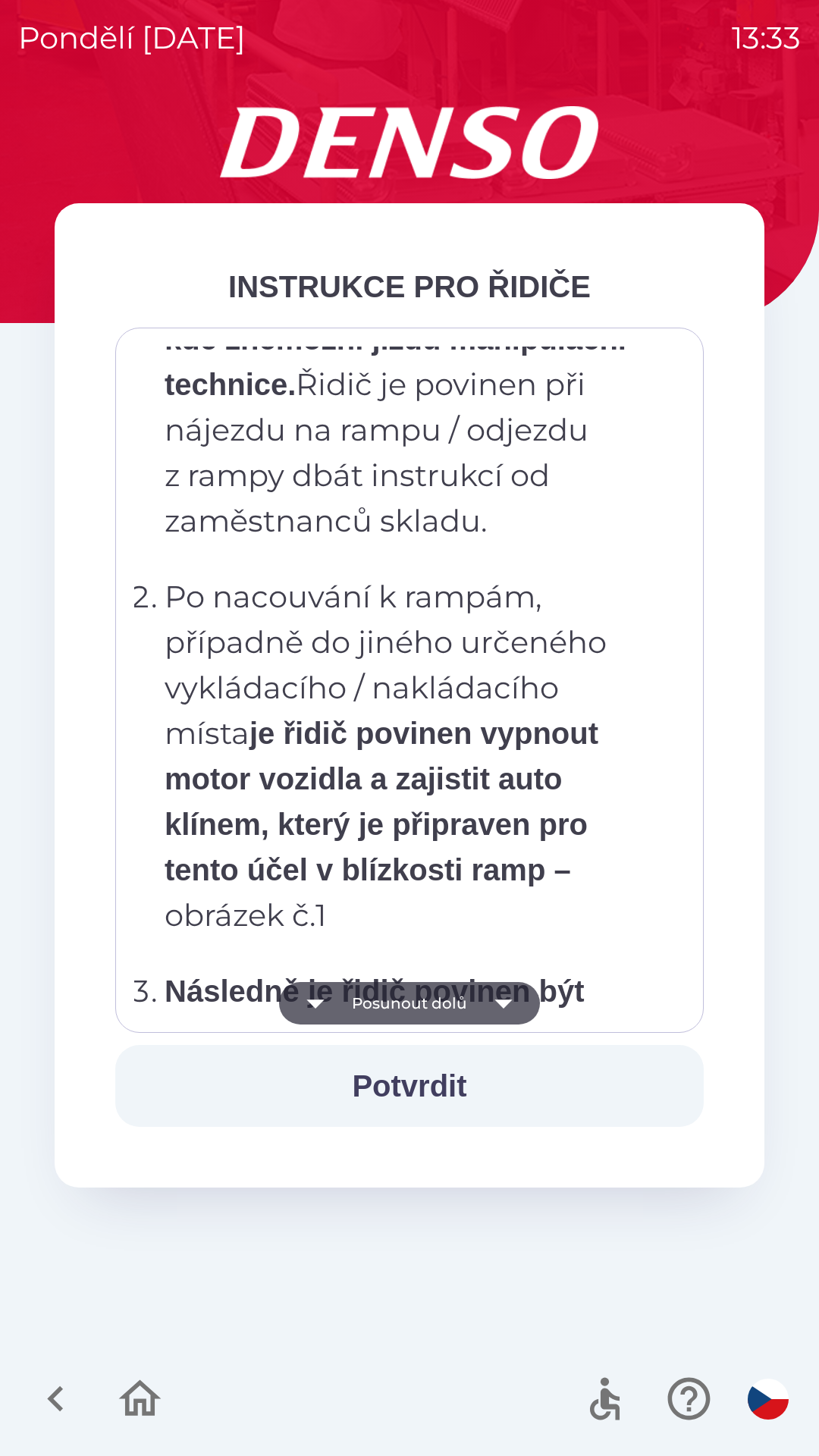
click at [513, 1001] on icon "button" at bounding box center [504, 1003] width 43 height 43
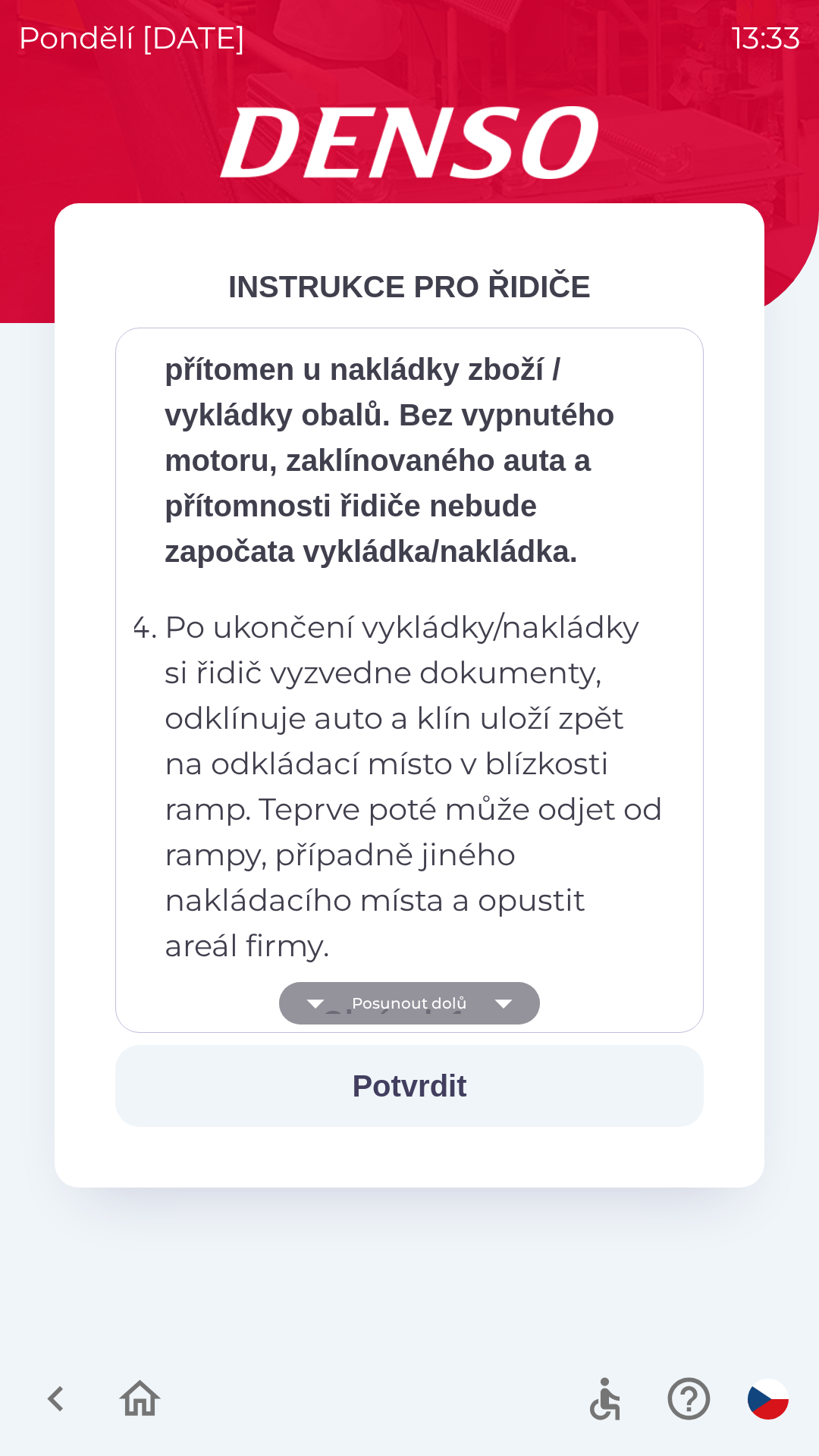
click at [506, 998] on icon "button" at bounding box center [504, 1003] width 43 height 43
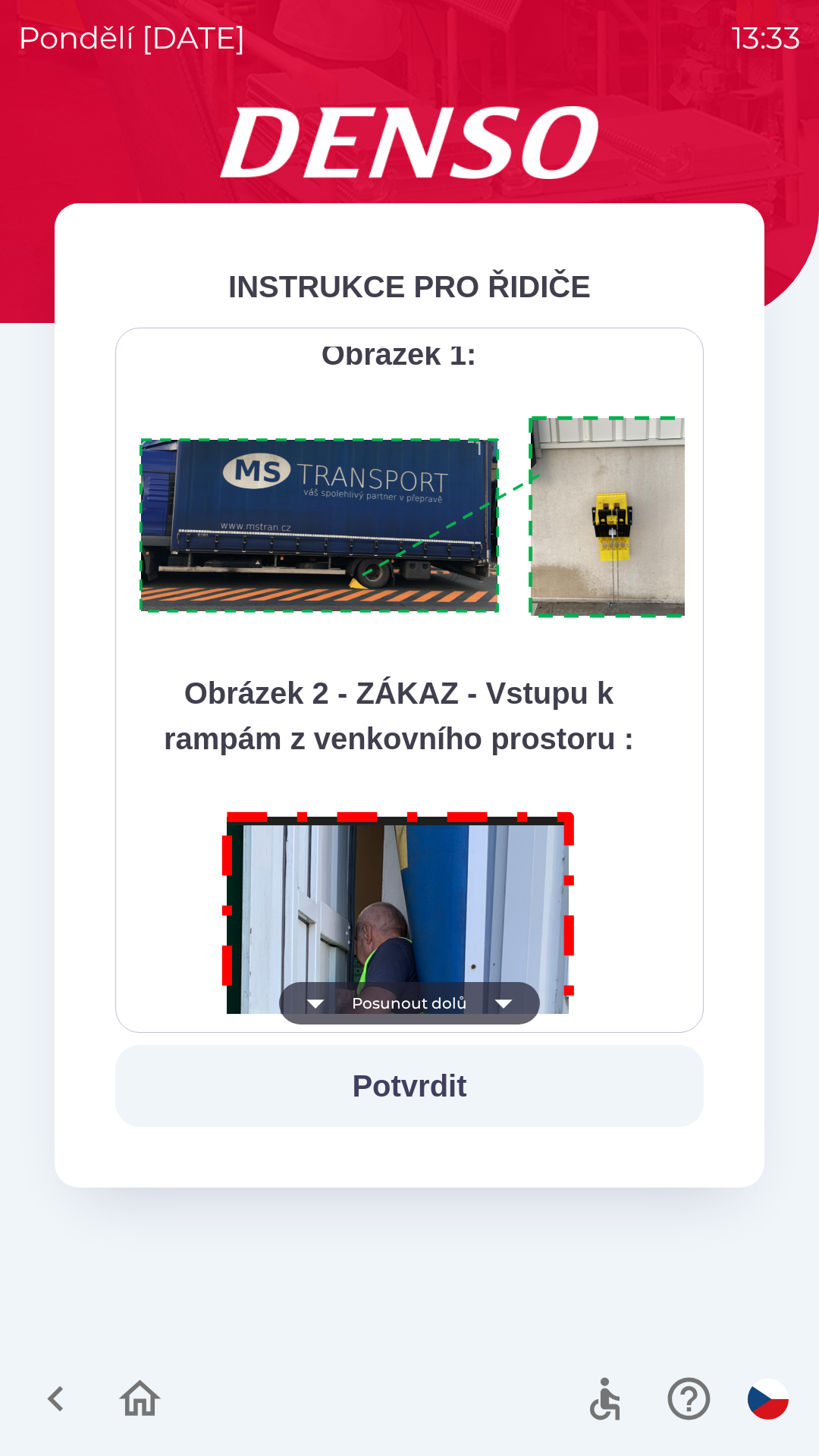
click at [505, 1000] on icon "button" at bounding box center [504, 1003] width 43 height 43
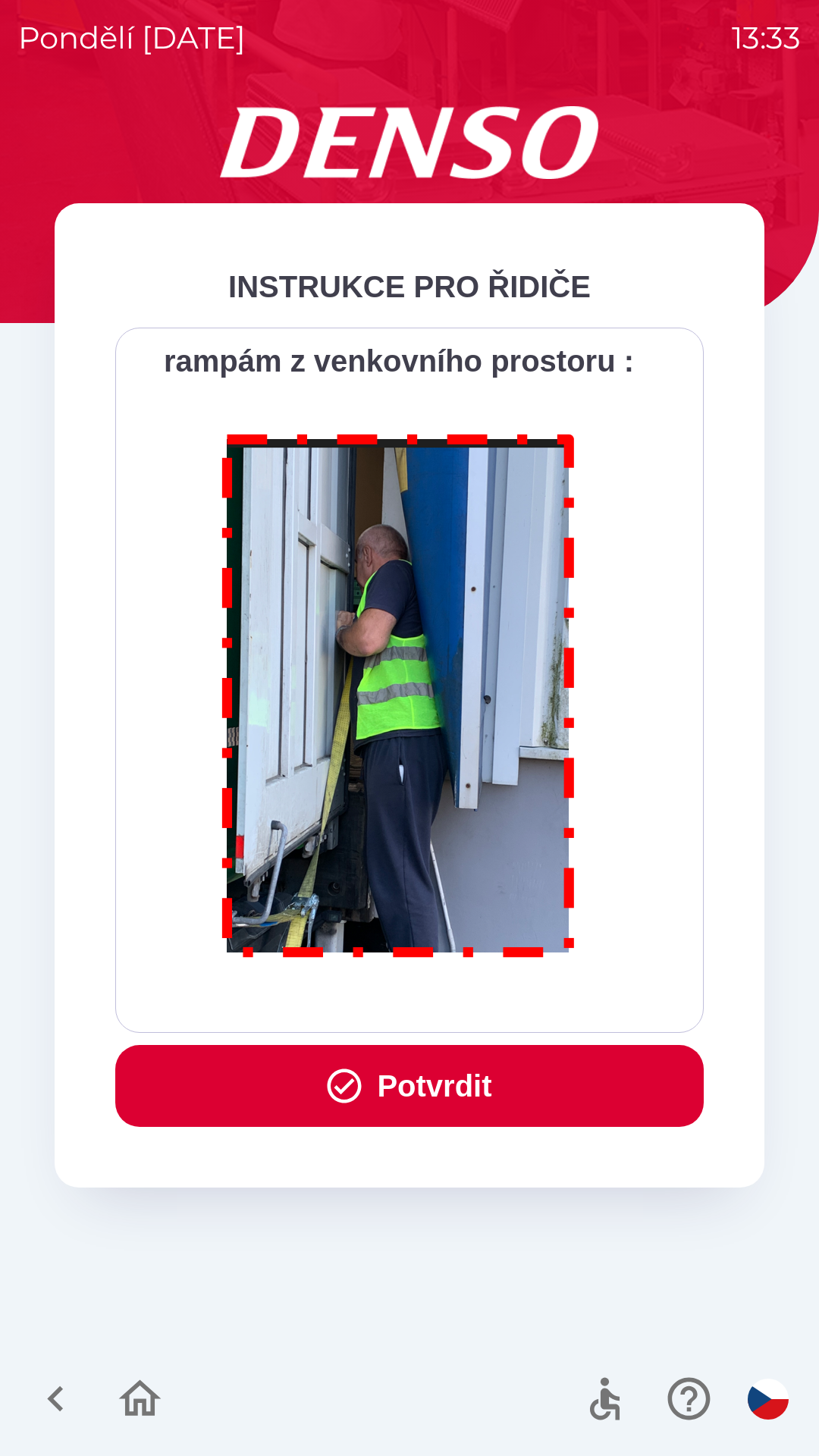
click at [473, 1084] on button "Potvrdit" at bounding box center [410, 1085] width 589 height 82
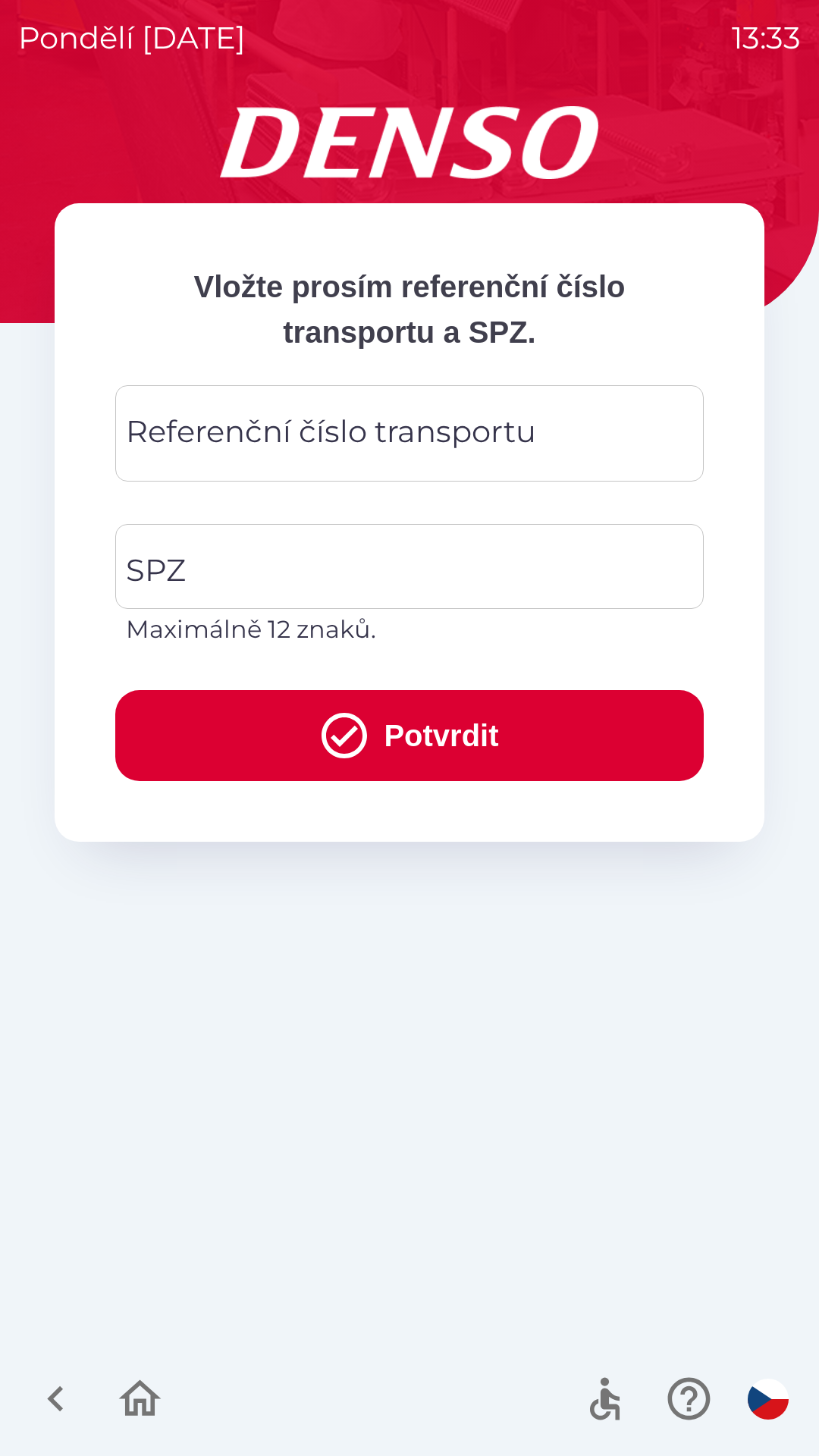
click at [426, 420] on div "Referenční číslo transportu Referenční číslo transportu" at bounding box center [410, 433] width 589 height 97
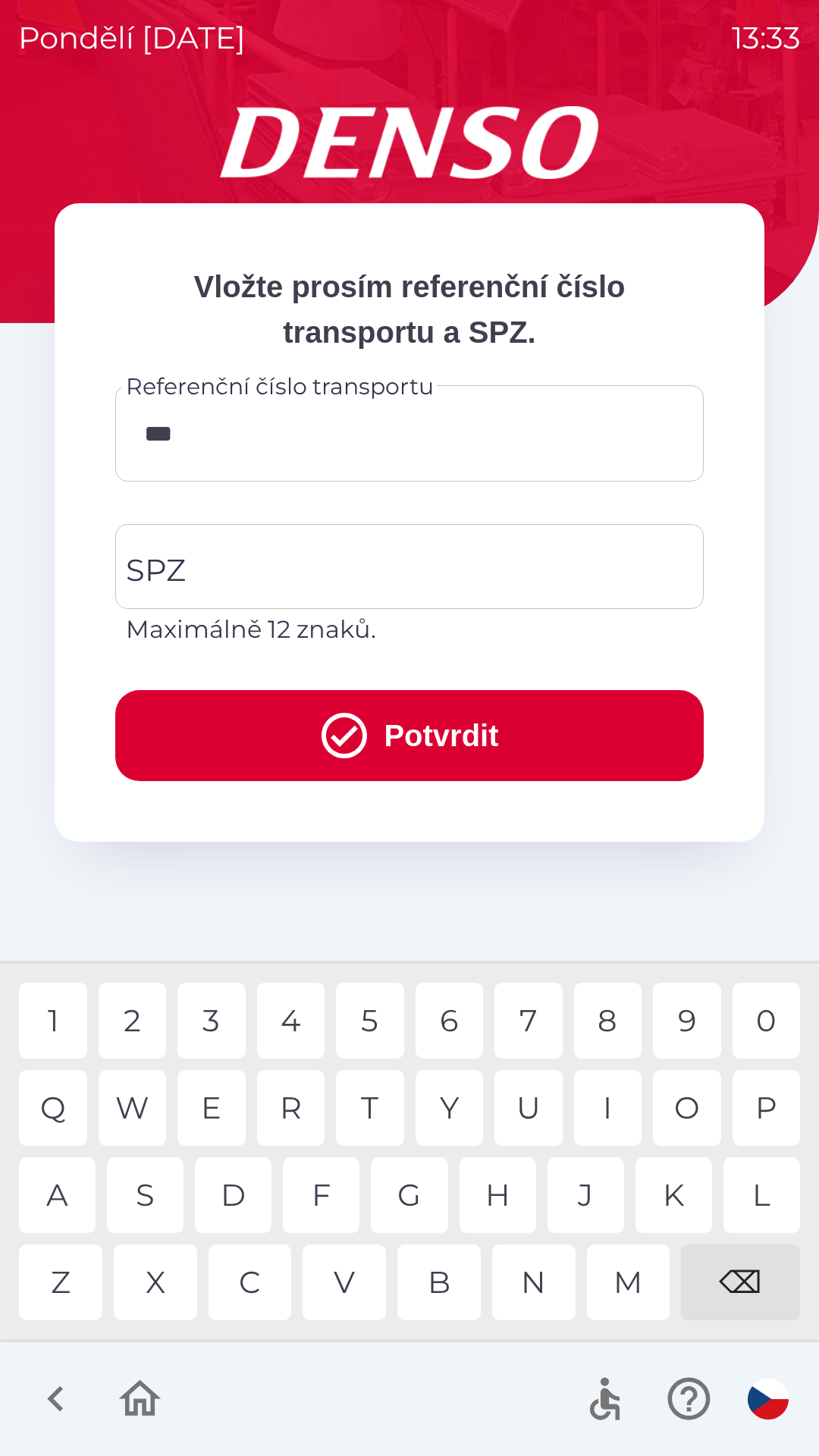
click at [66, 1028] on div "1" at bounding box center [53, 1021] width 68 height 76
click at [616, 1026] on div "8" at bounding box center [608, 1021] width 68 height 76
click at [452, 1016] on div "6" at bounding box center [449, 1021] width 68 height 76
click at [142, 1019] on div "2" at bounding box center [132, 1021] width 68 height 76
type input "**********"
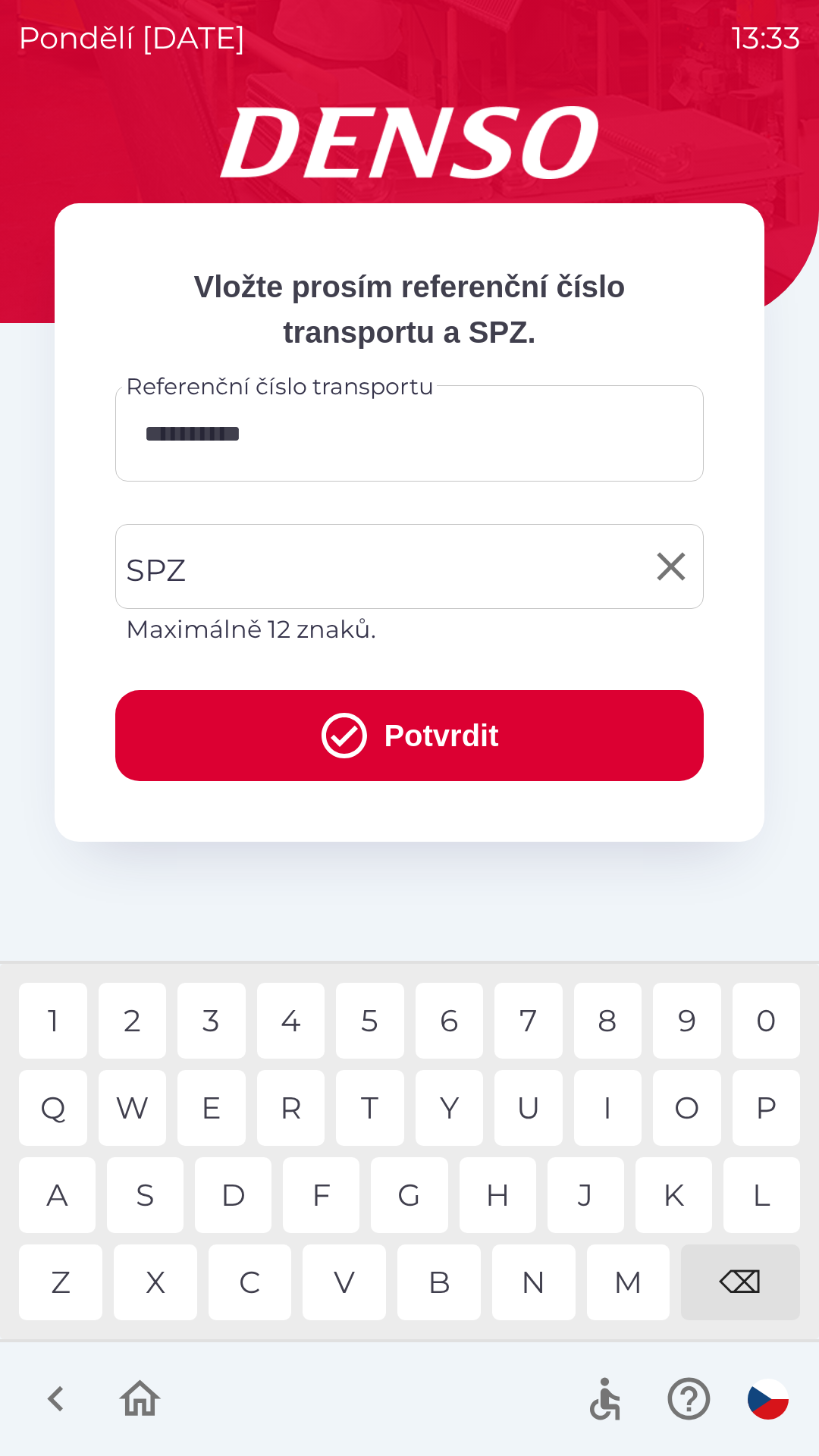
click at [426, 580] on input "SPZ" at bounding box center [398, 566] width 552 height 71
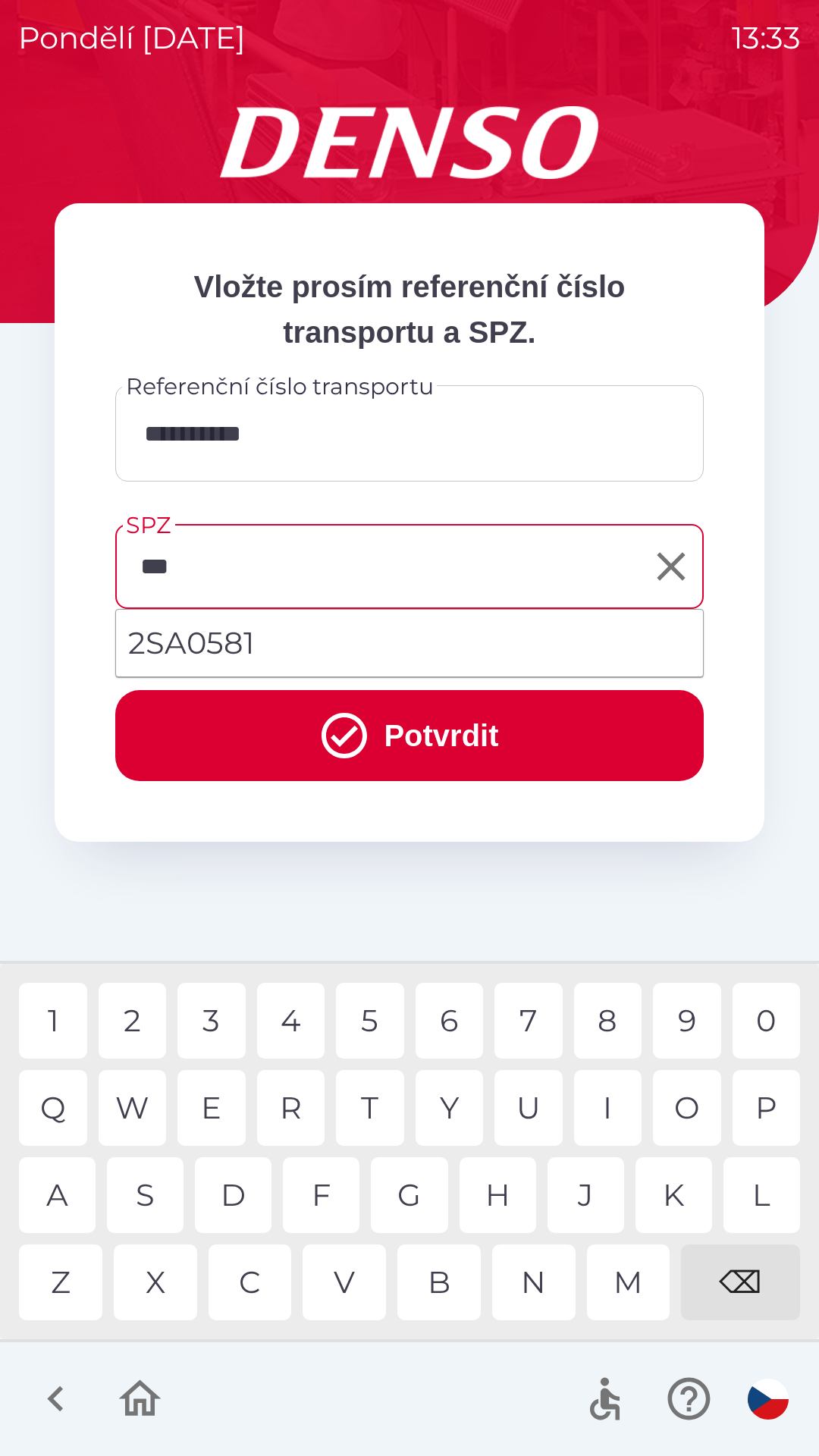
click at [74, 1195] on div "A" at bounding box center [57, 1195] width 77 height 76
click at [359, 1010] on div "5" at bounding box center [370, 1021] width 68 height 76
click at [610, 1018] on div "8" at bounding box center [608, 1021] width 68 height 76
type input "*******"
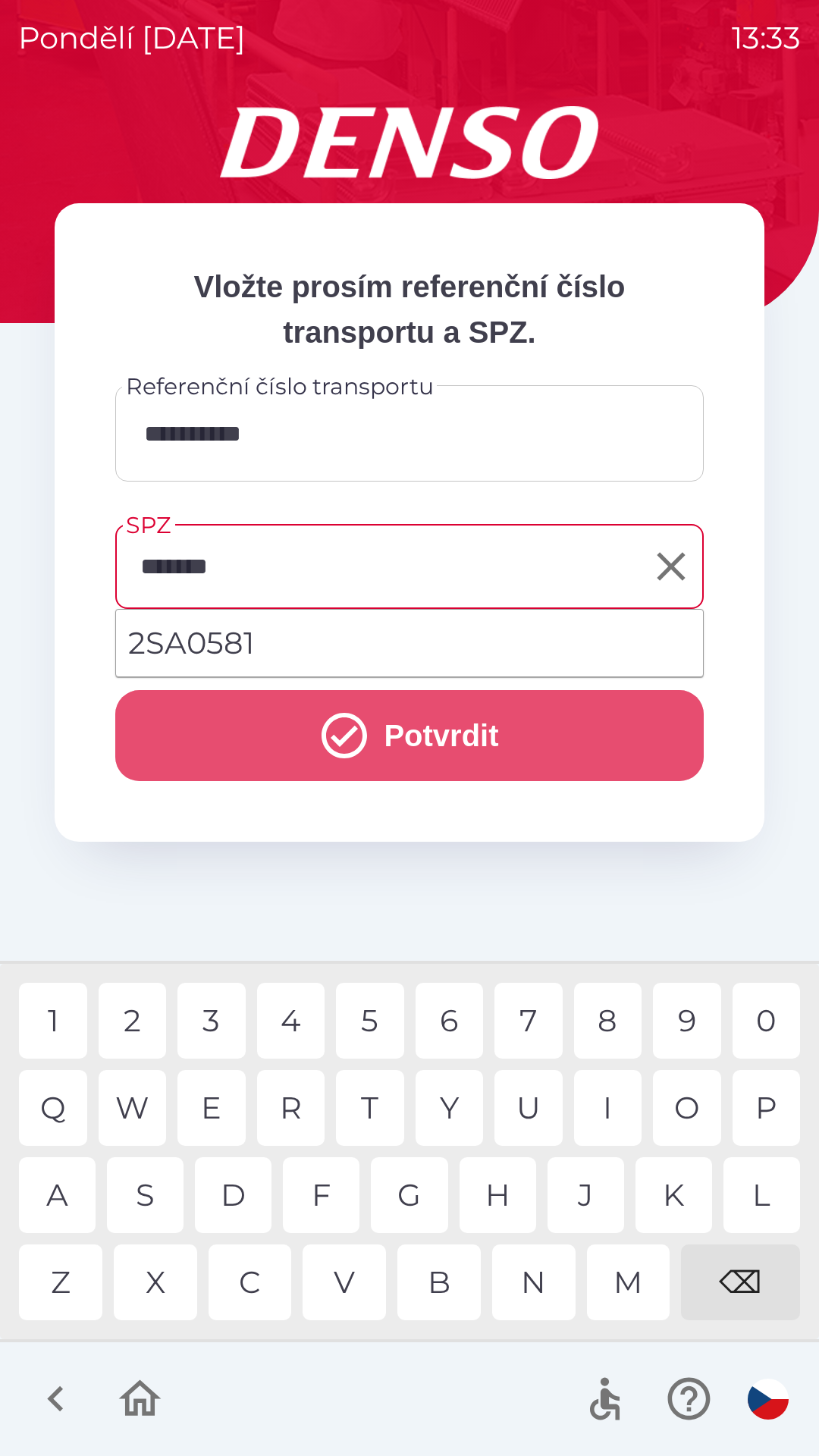
click at [358, 730] on icon "submit" at bounding box center [344, 736] width 45 height 45
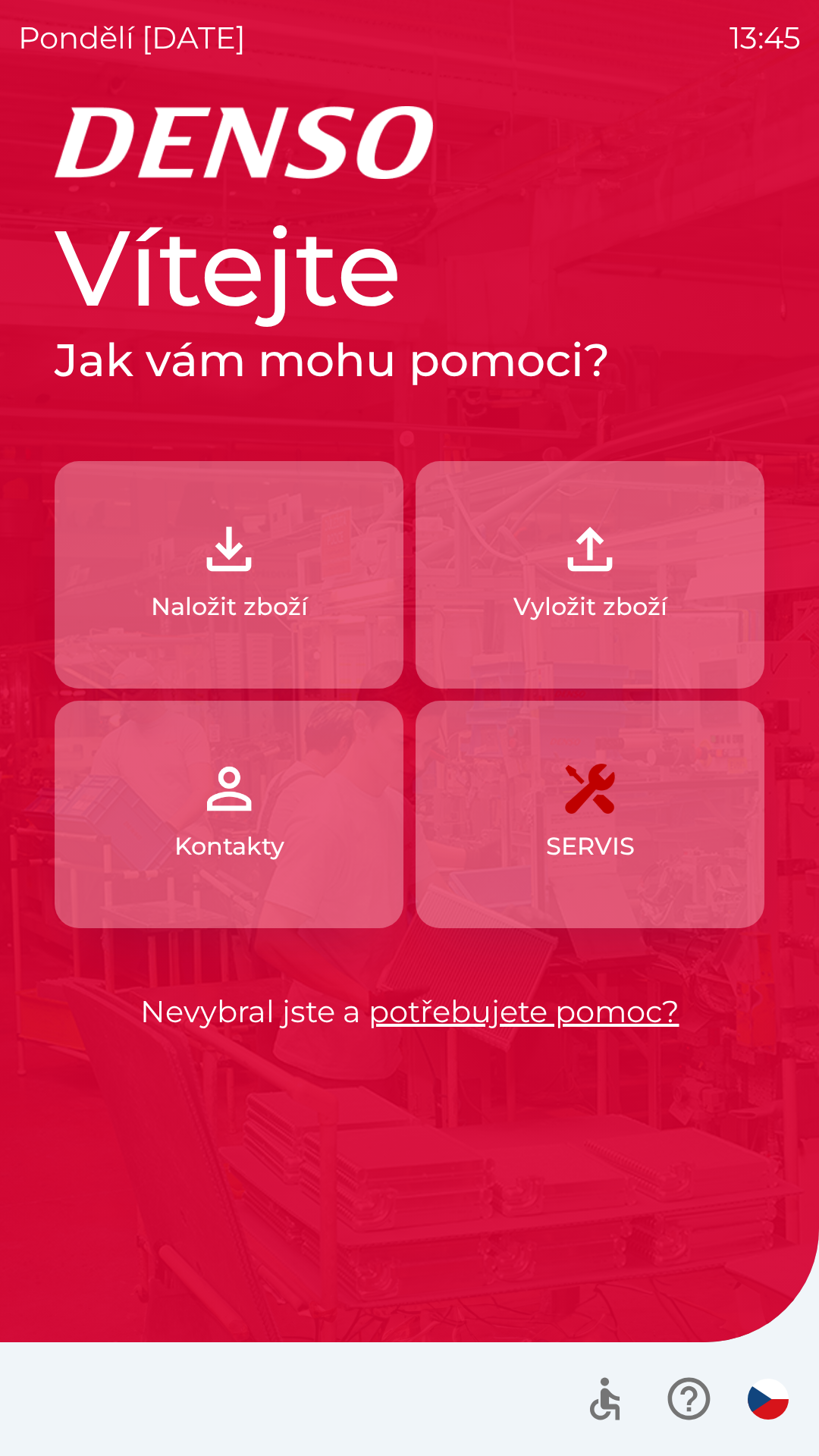
click at [304, 631] on button "Naložit zboží" at bounding box center [229, 574] width 349 height 228
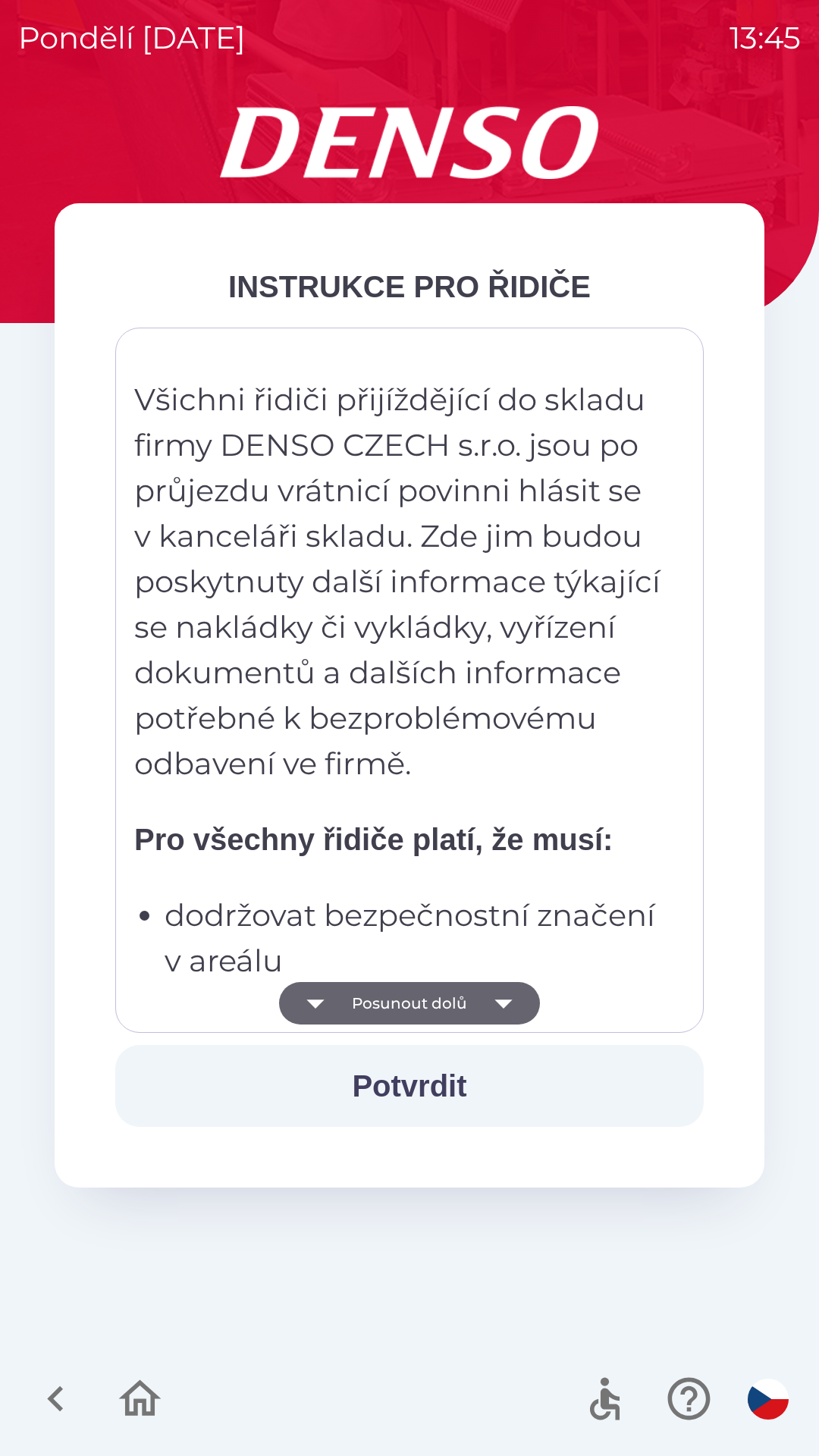
click at [388, 861] on p "Pro všechny řidiče platí, že musí:" at bounding box center [399, 839] width 530 height 45
click at [419, 720] on p "Všichni řidiči přijíždějící do skladu firmy DENSO CZECH s.r.o. jsou po průjezdu…" at bounding box center [399, 581] width 530 height 409
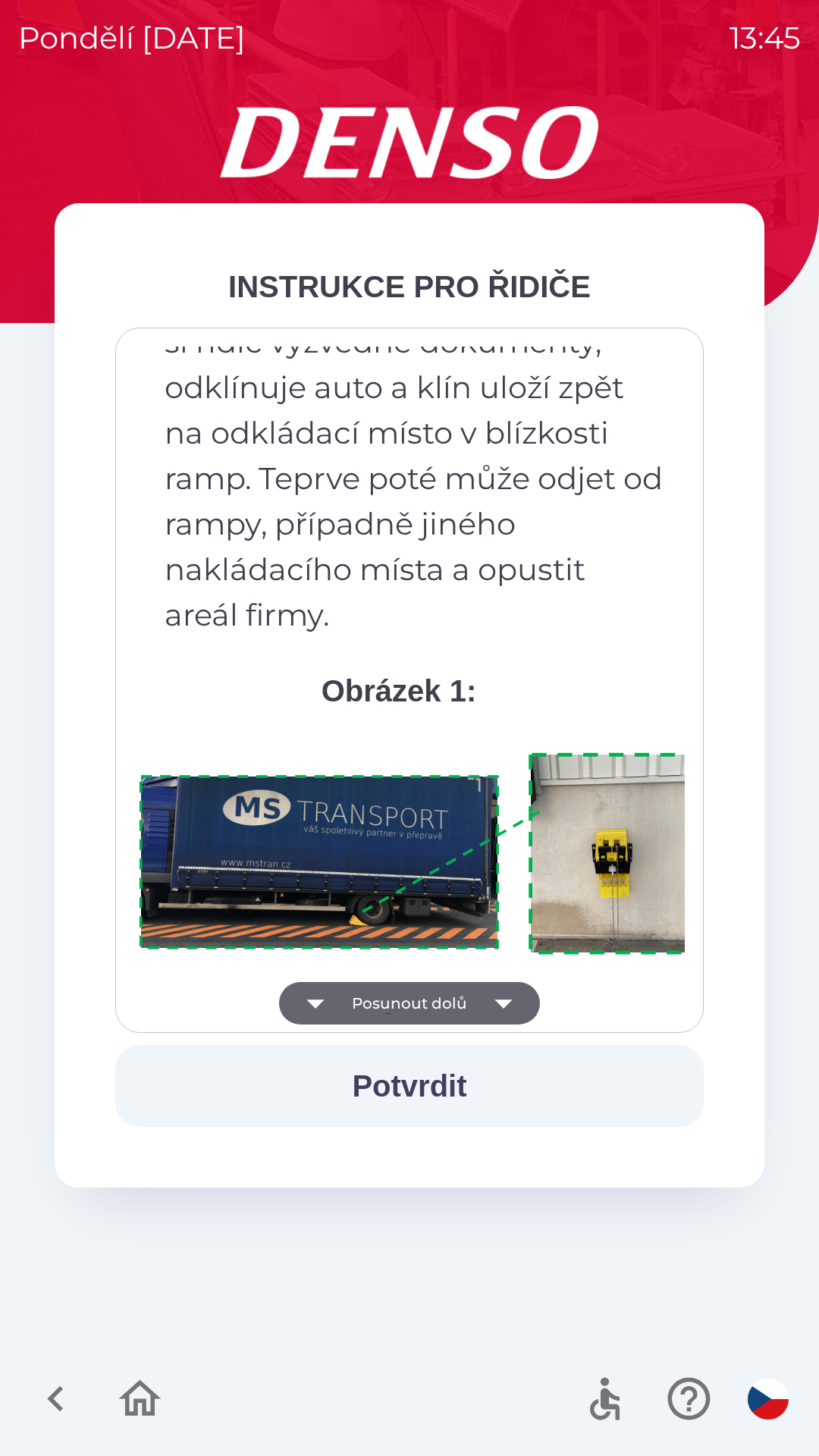
scroll to position [8521, 0]
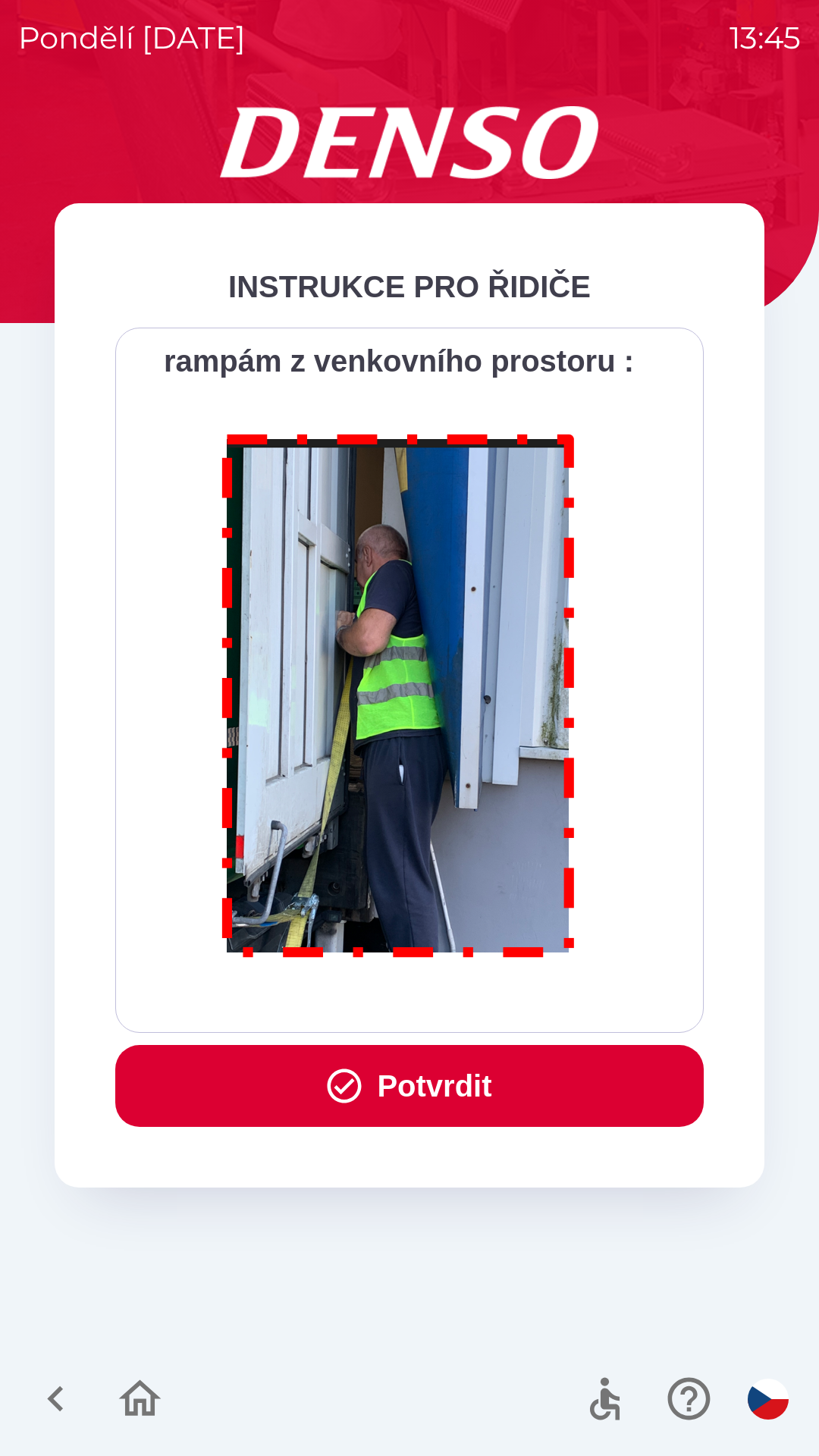
click at [468, 1095] on button "Potvrdit" at bounding box center [410, 1085] width 589 height 82
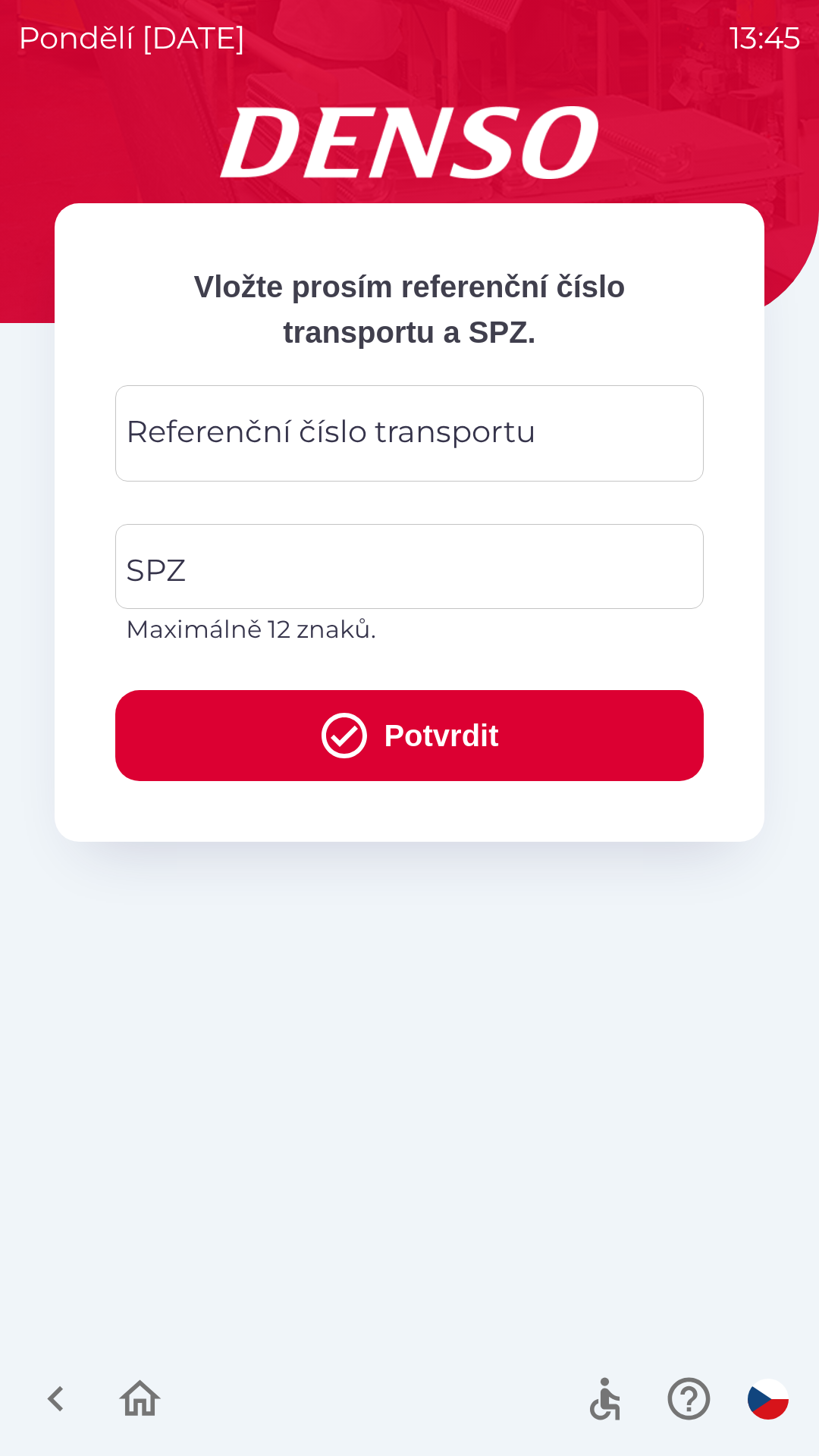
click at [366, 445] on div "Referenční číslo transportu Referenční číslo transportu" at bounding box center [410, 433] width 589 height 97
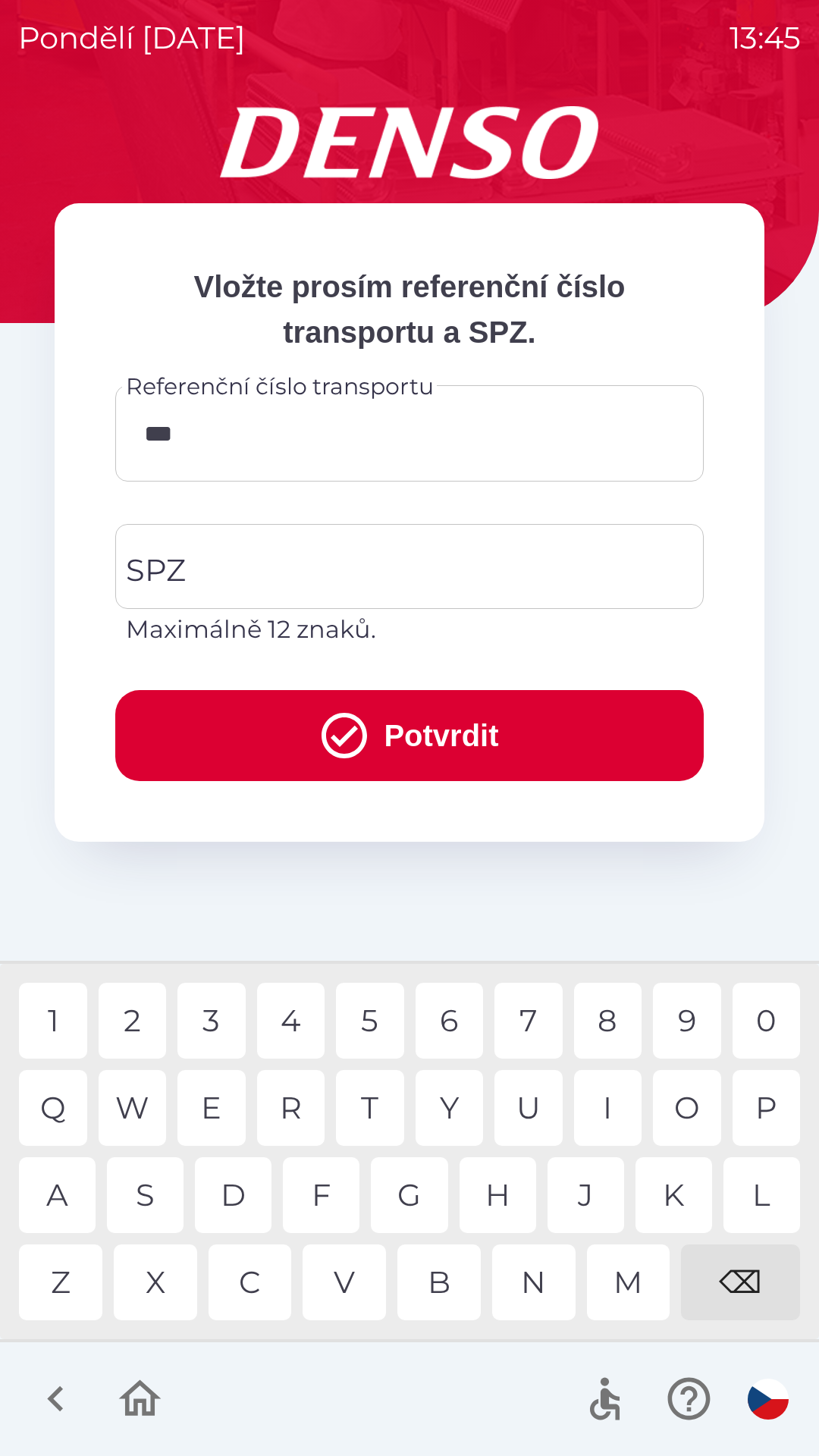
click at [531, 1028] on div "7" at bounding box center [528, 1021] width 68 height 76
type input "******"
click at [293, 550] on input "SPZ" at bounding box center [398, 566] width 552 height 71
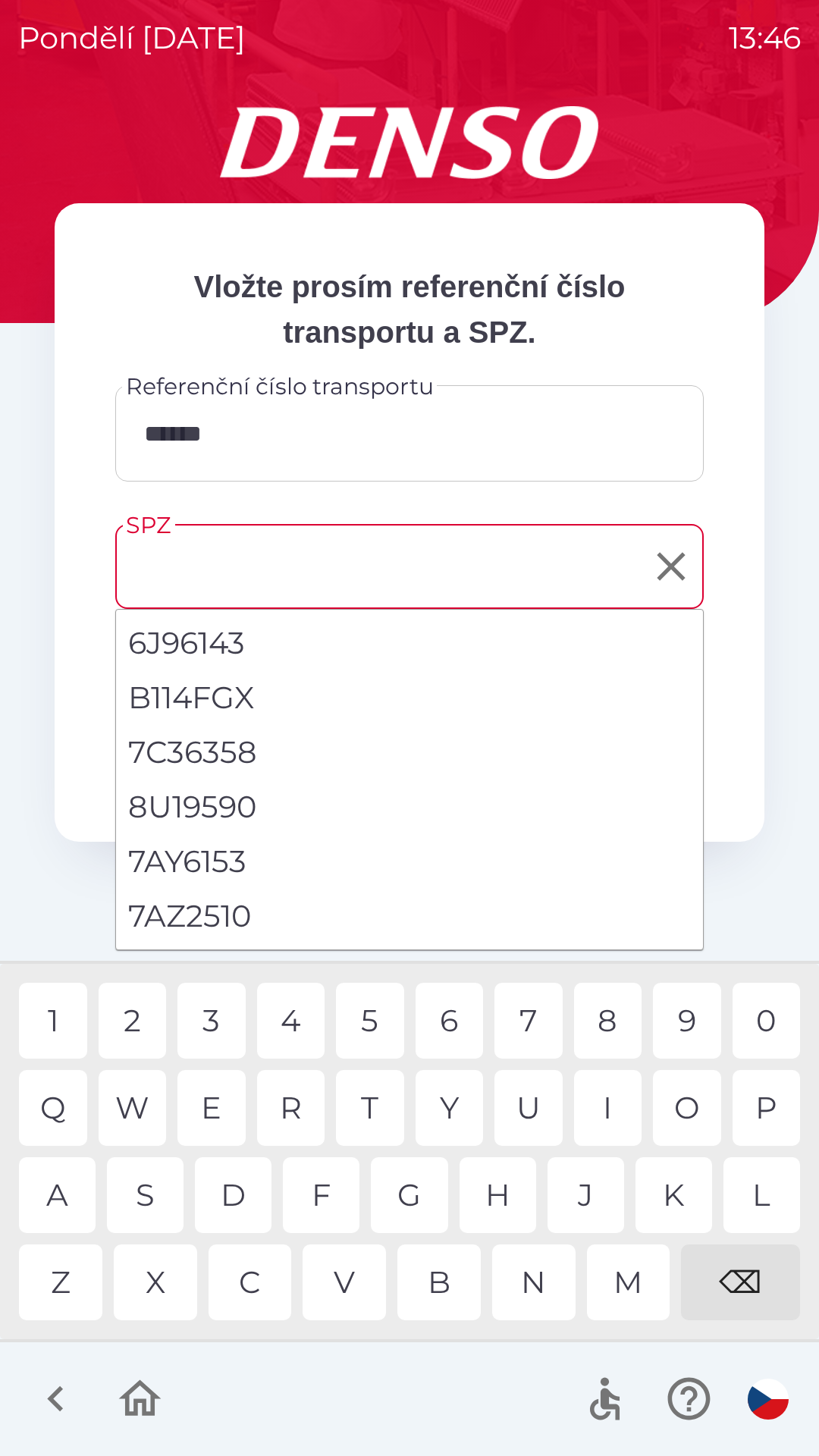
click at [233, 921] on li "7AZ2510" at bounding box center [410, 915] width 587 height 55
type input "*******"
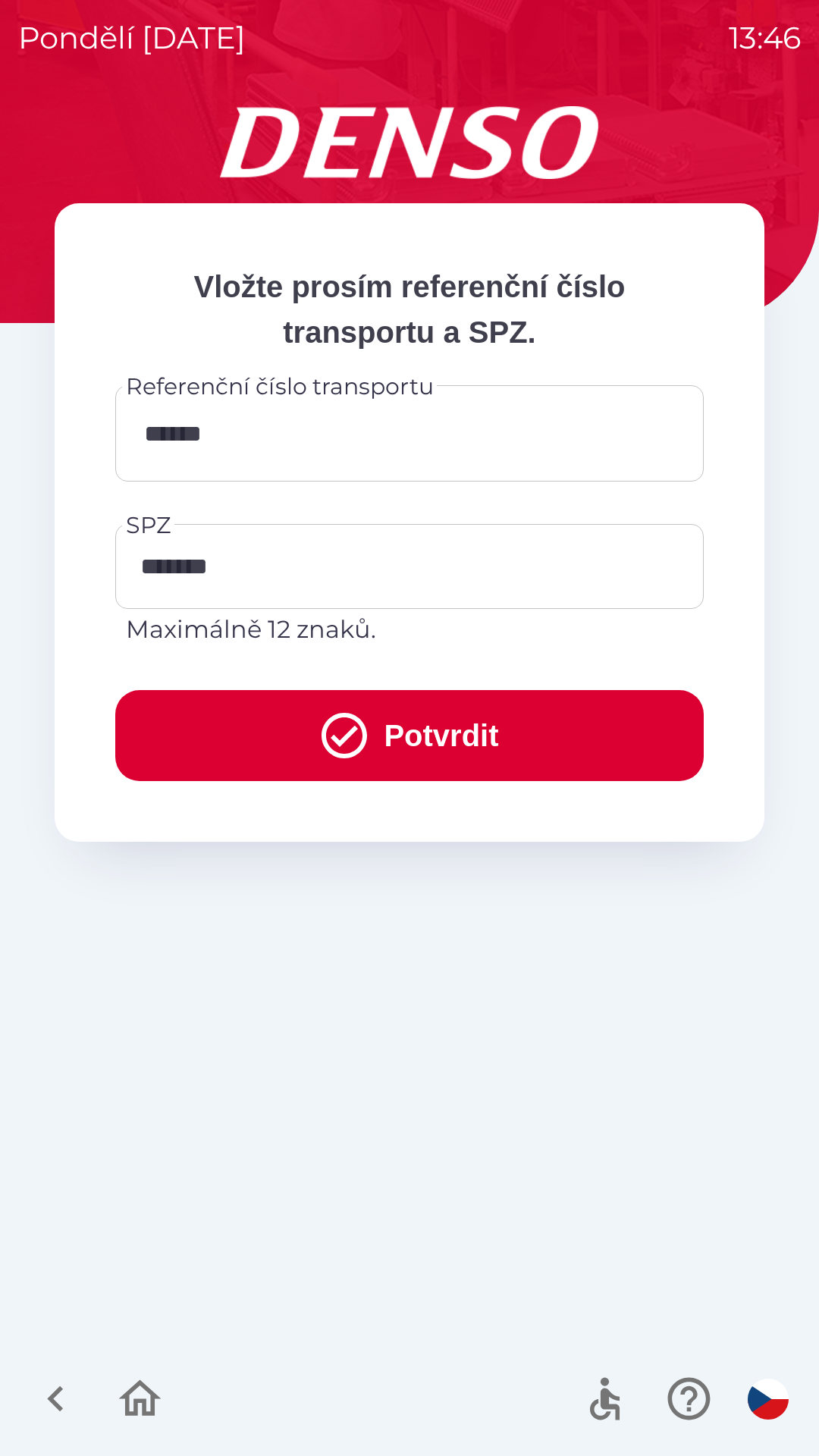
click at [420, 733] on button "Potvrdit" at bounding box center [410, 736] width 589 height 91
